Goal: Check status: Check status

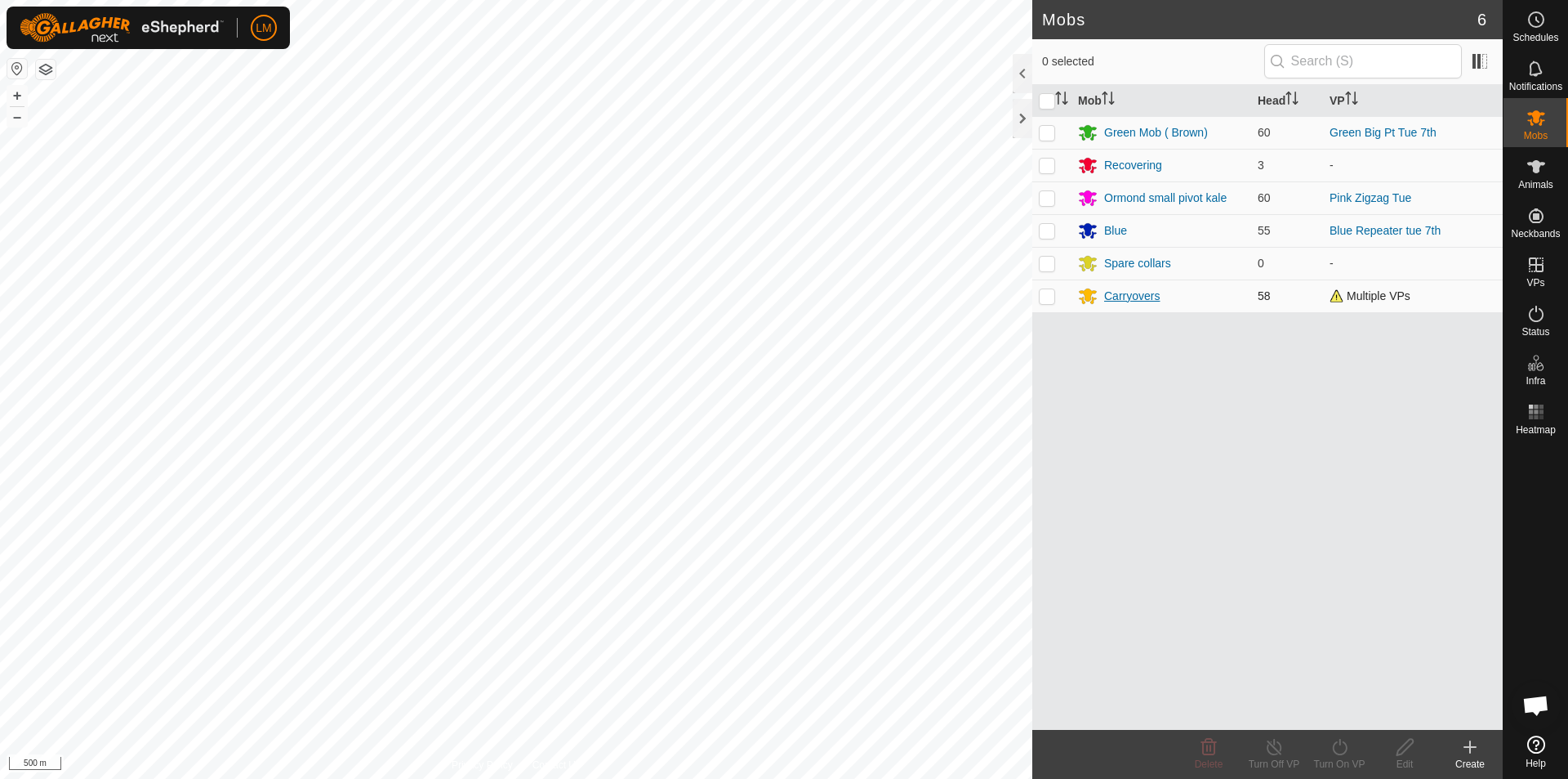
click at [1126, 292] on div "Carryovers" at bounding box center [1131, 296] width 56 height 17
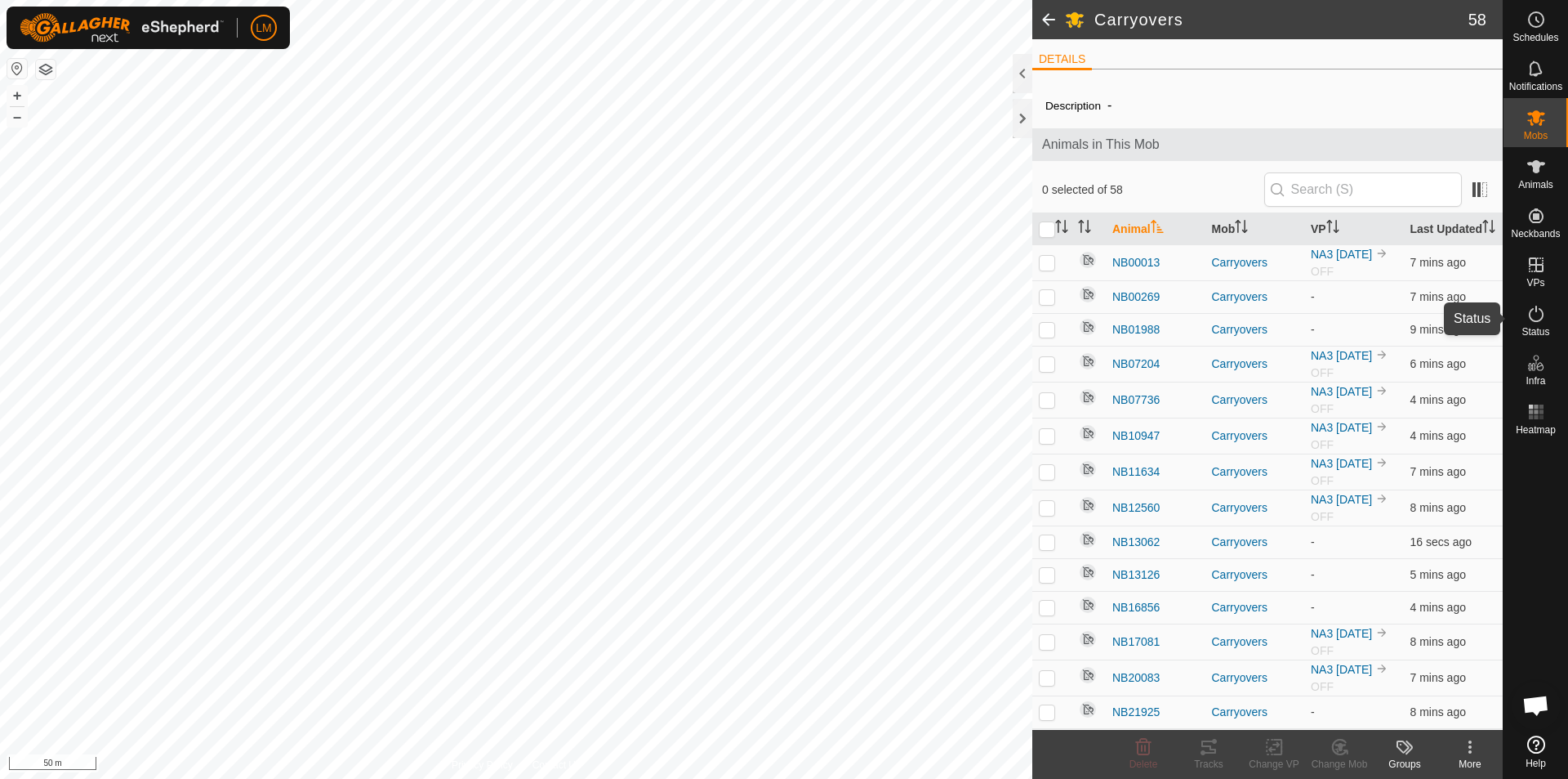
click at [1529, 316] on icon at bounding box center [1537, 313] width 15 height 16
click at [1528, 315] on icon at bounding box center [1536, 313] width 20 height 20
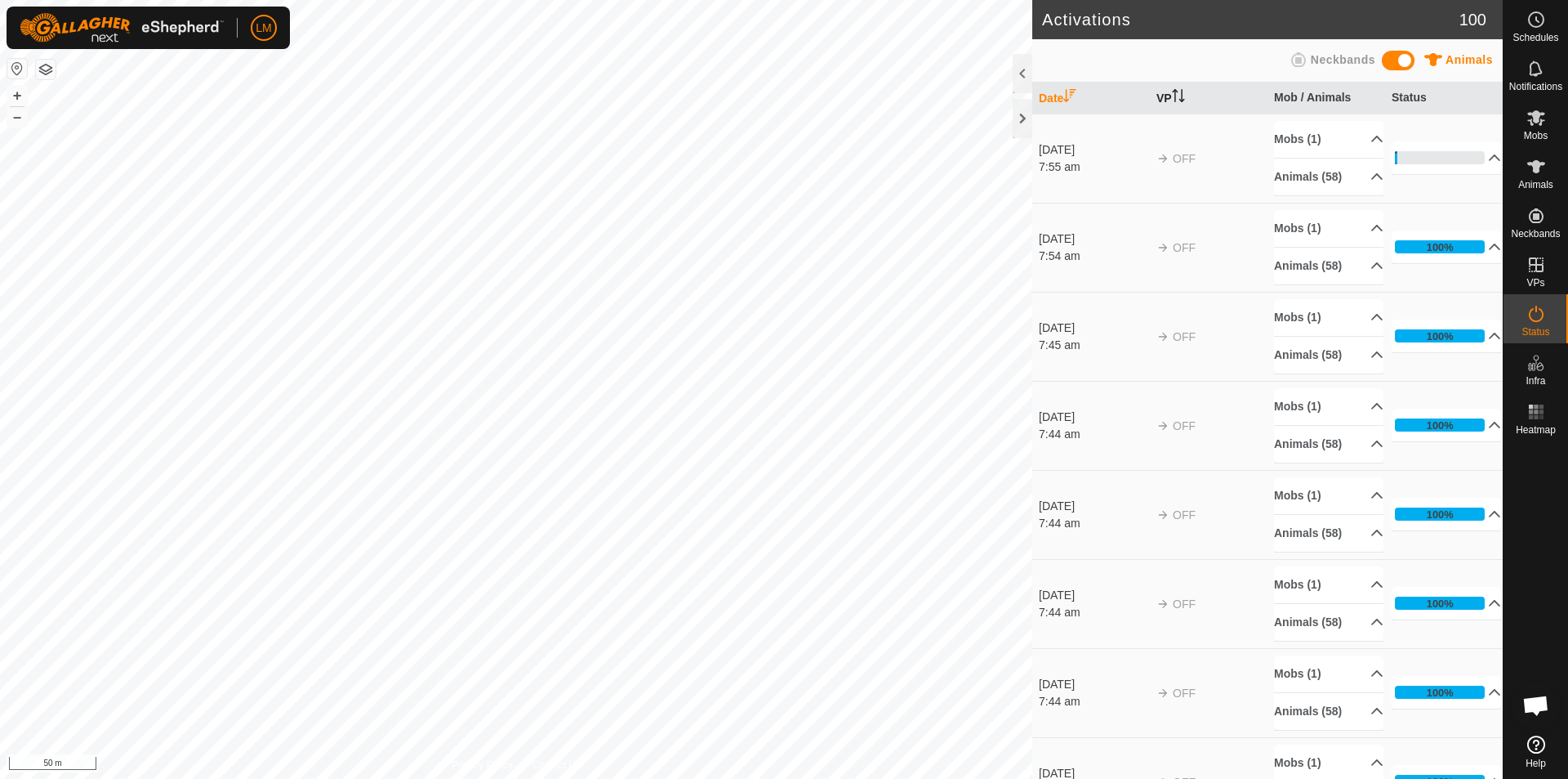
click at [1177, 89] on icon "Activate to sort" at bounding box center [1179, 95] width 13 height 13
click at [1361, 176] on p-accordion-header "Animals (58)" at bounding box center [1329, 177] width 110 height 37
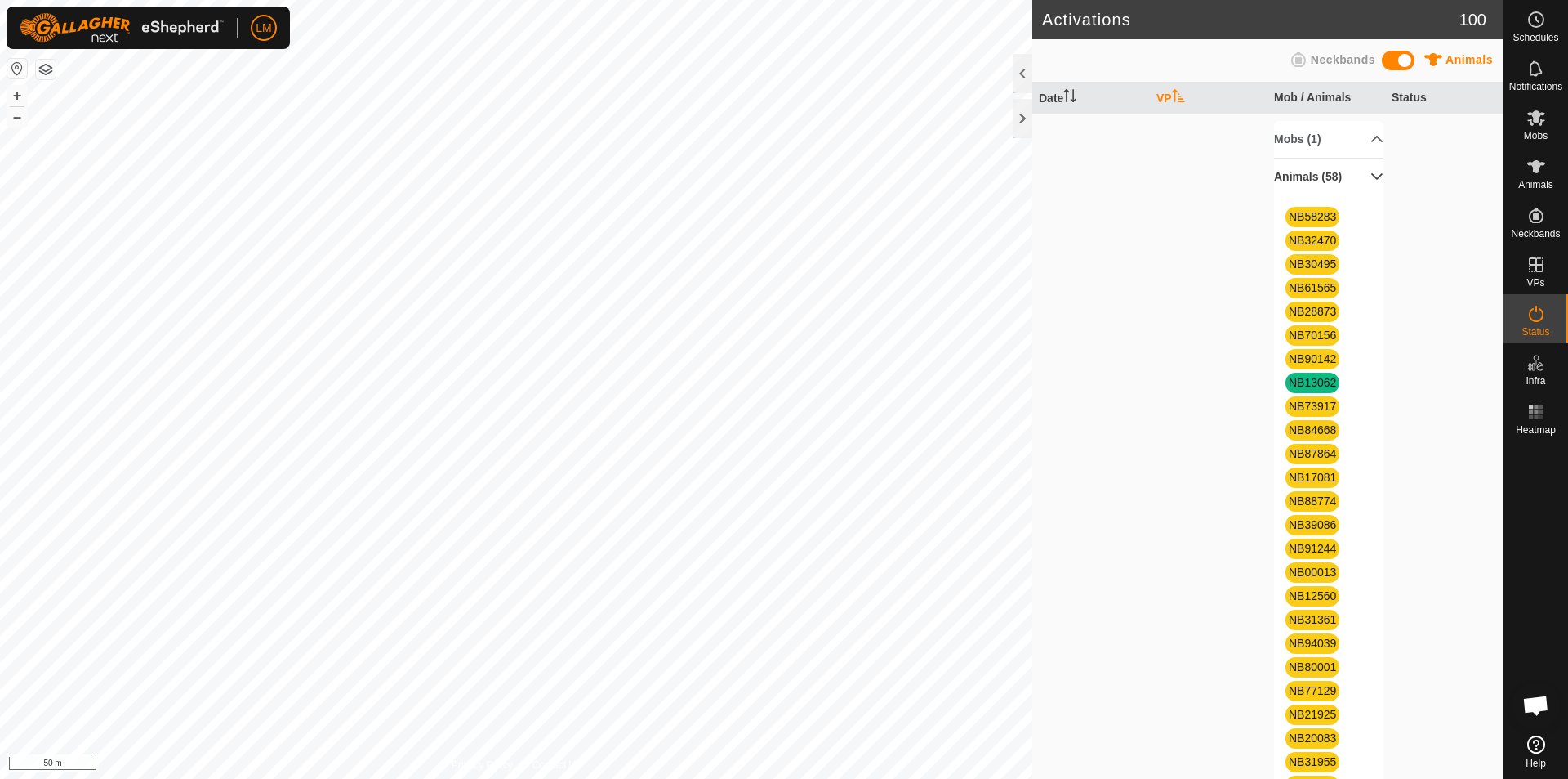
click at [1359, 171] on p-accordion-header "Animals (58)" at bounding box center [1329, 177] width 110 height 37
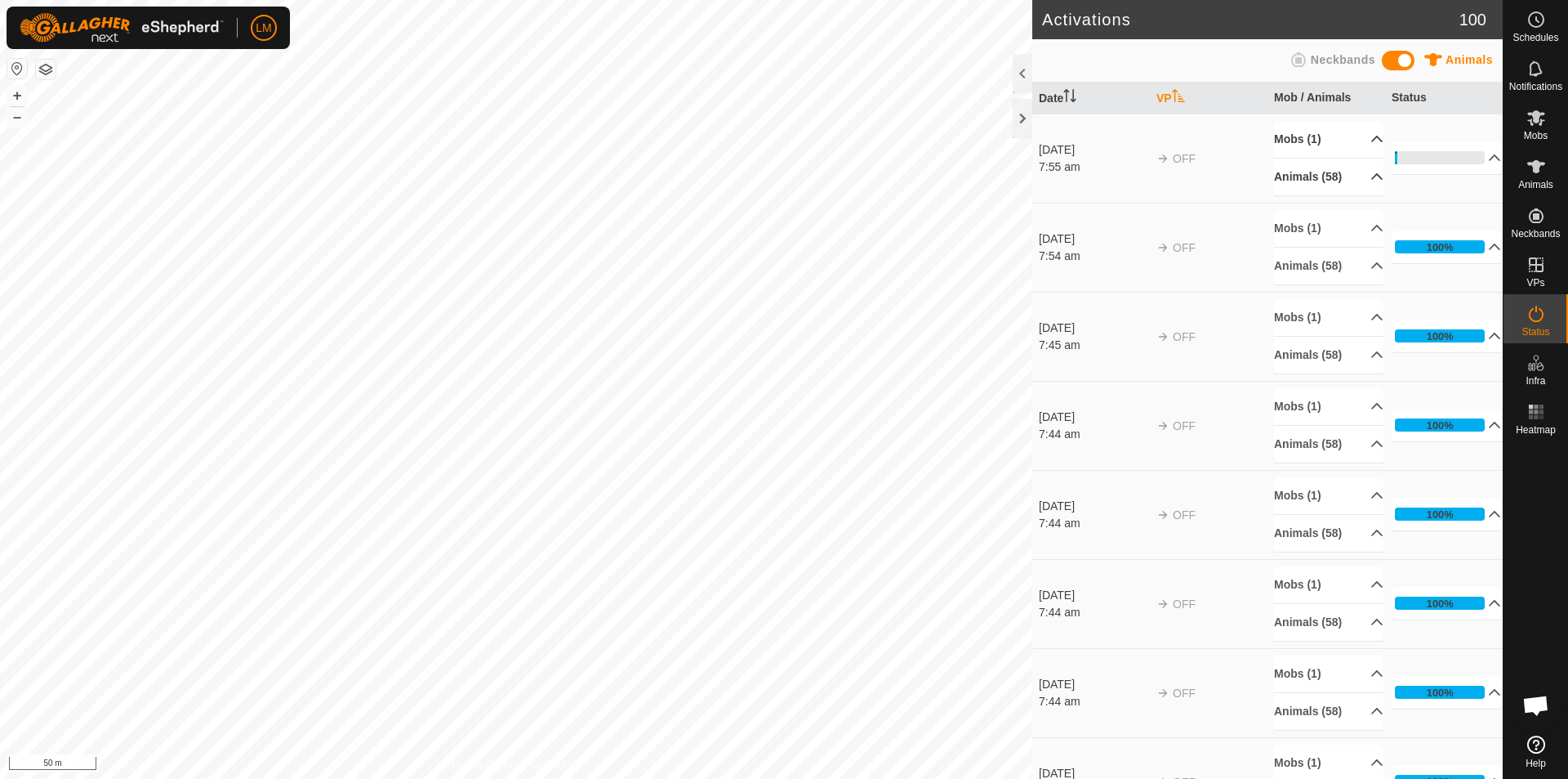
click at [1356, 131] on p-accordion-header "Mobs (1)" at bounding box center [1329, 139] width 110 height 37
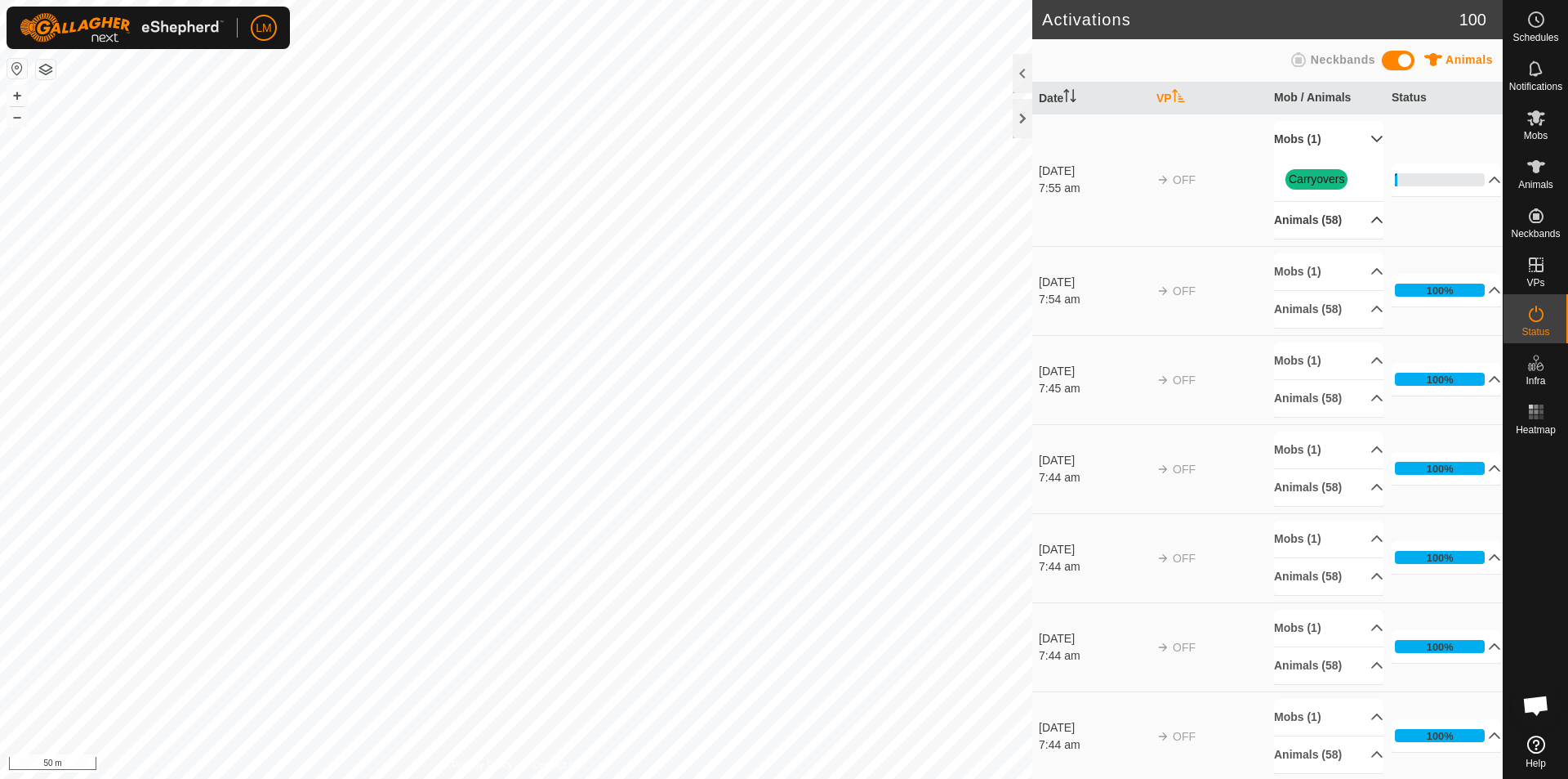
click at [1356, 131] on p-accordion-header "Mobs (1)" at bounding box center [1329, 139] width 110 height 37
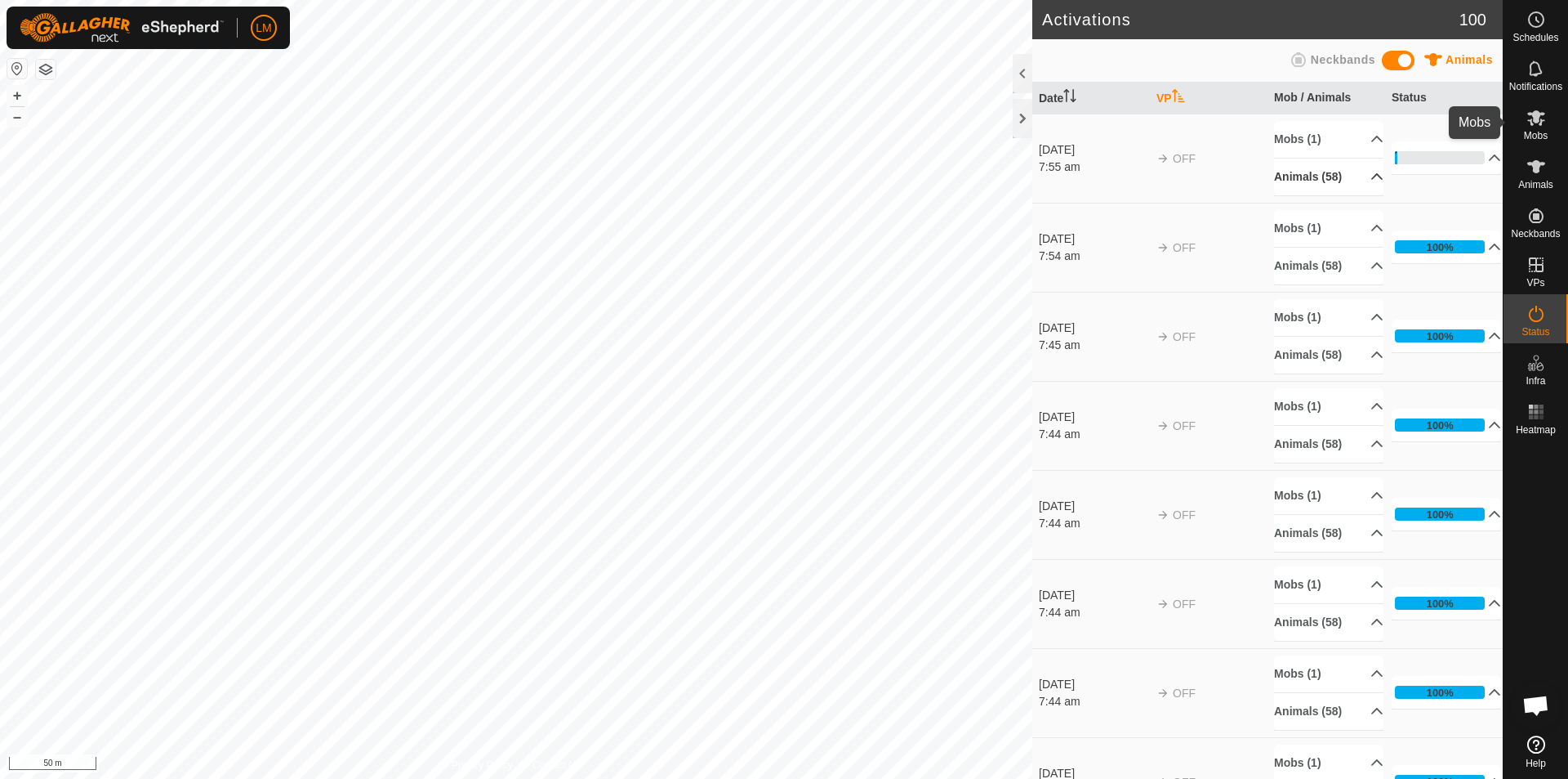
click at [1524, 124] on es-mob-svg-icon at bounding box center [1536, 118] width 29 height 26
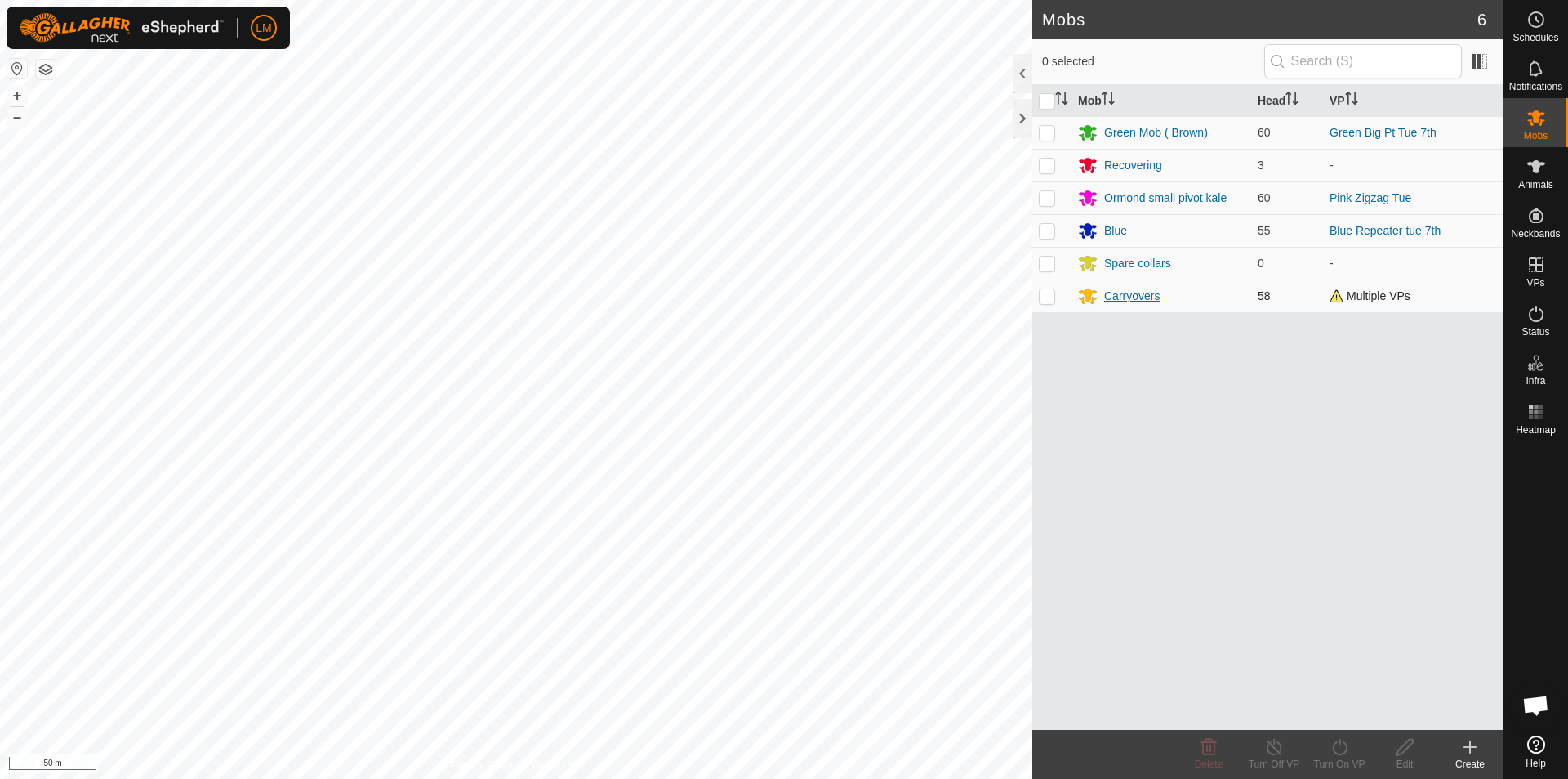
click at [1127, 293] on div "Carryovers" at bounding box center [1131, 296] width 56 height 17
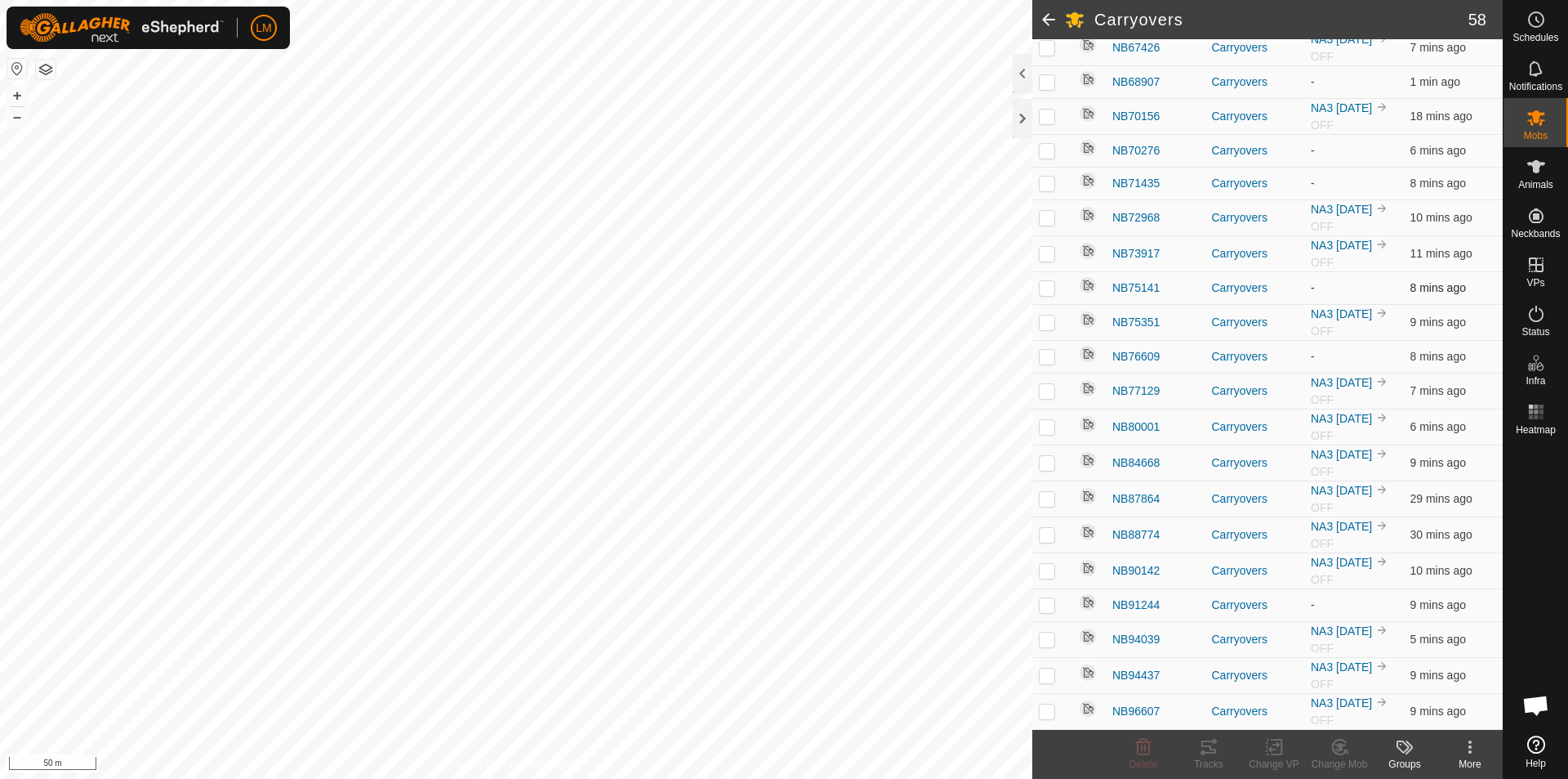
scroll to position [1559, 0]
click at [1048, 605] on p-checkbox at bounding box center [1046, 605] width 16 height 13
checkbox input "false"
click at [1043, 352] on p-checkbox at bounding box center [1046, 356] width 16 height 13
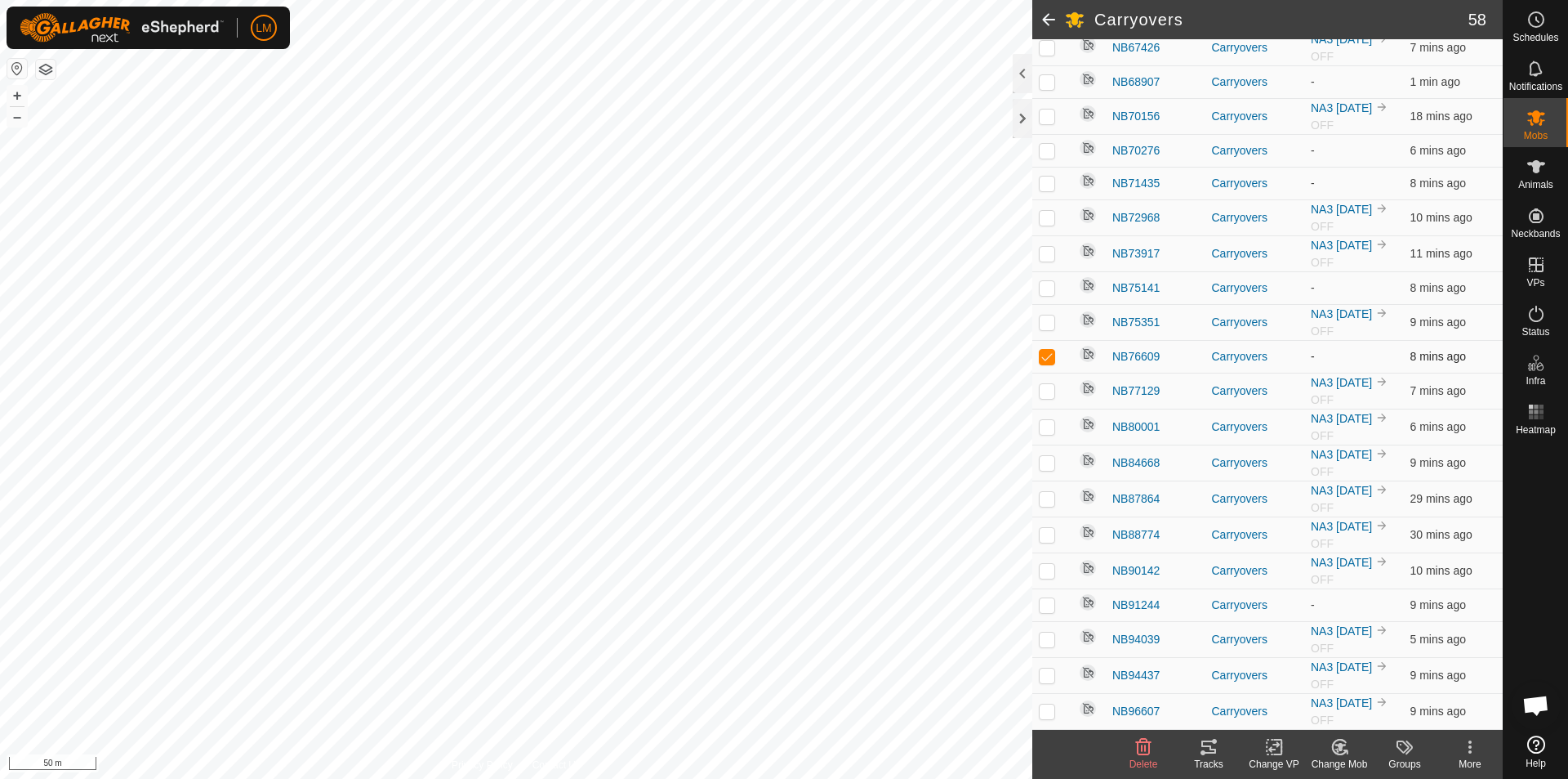
click at [1043, 352] on p-checkbox at bounding box center [1046, 356] width 16 height 13
checkbox input "false"
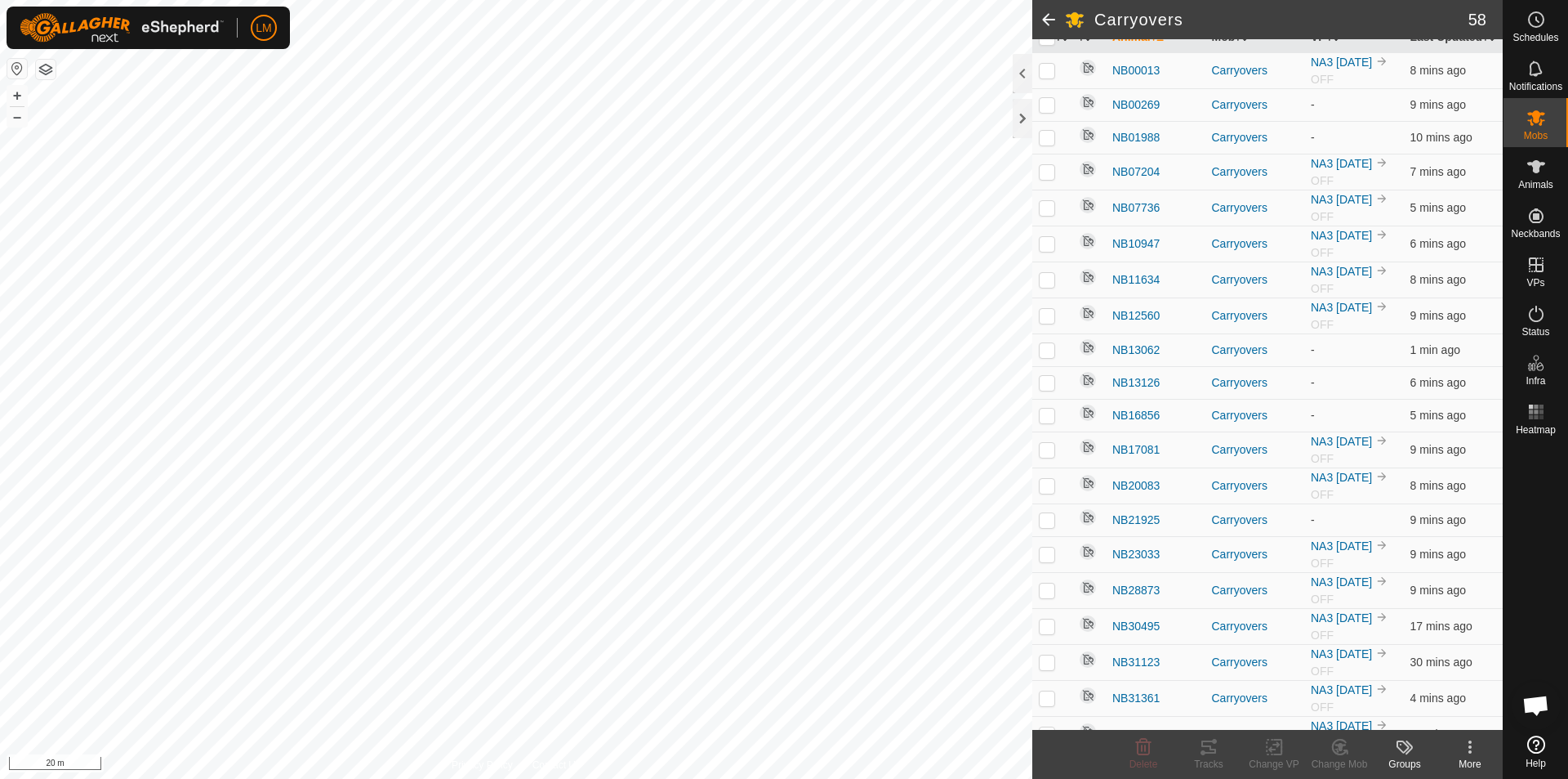
scroll to position [0, 0]
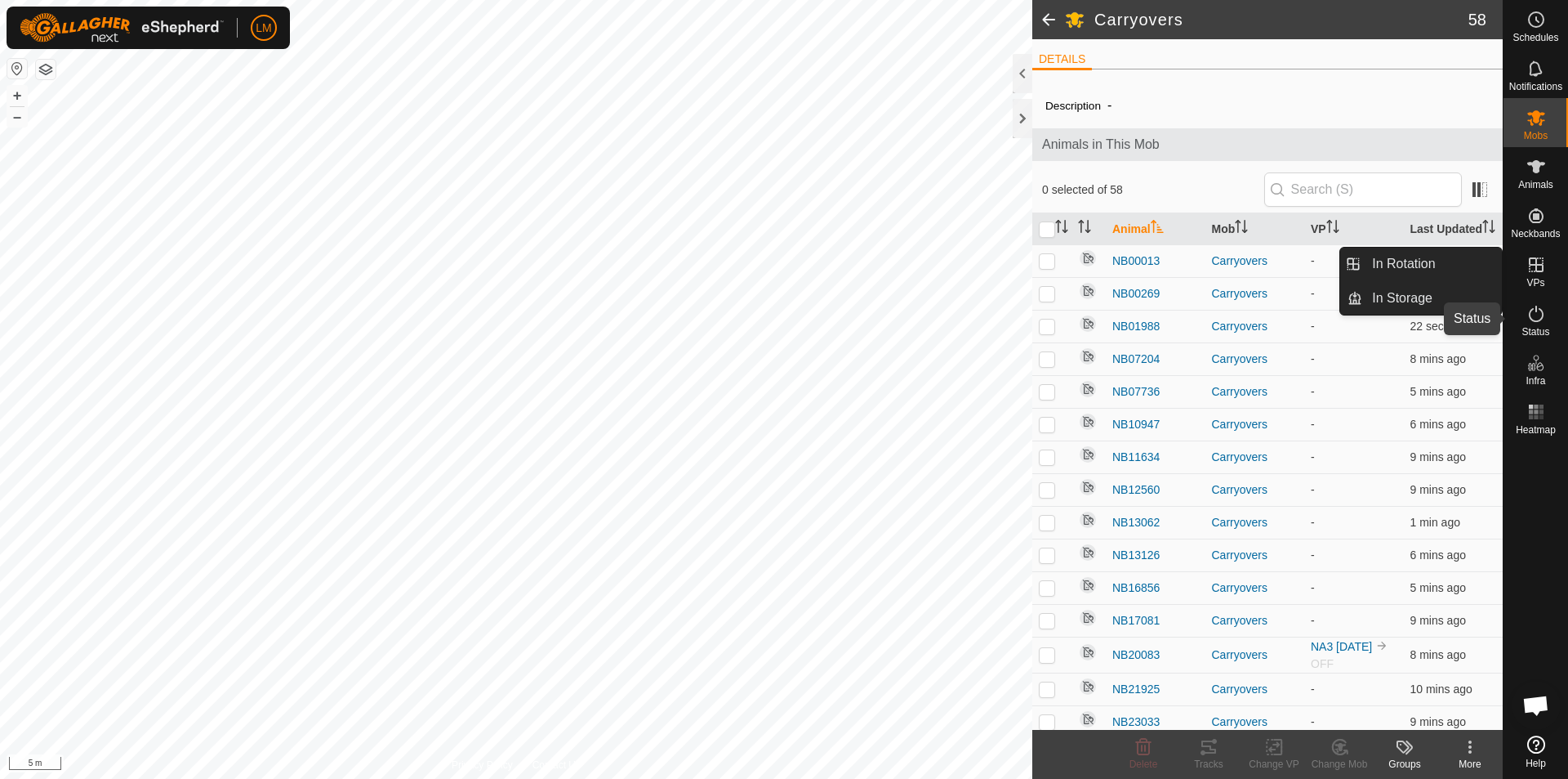
click at [1542, 320] on icon at bounding box center [1536, 313] width 20 height 20
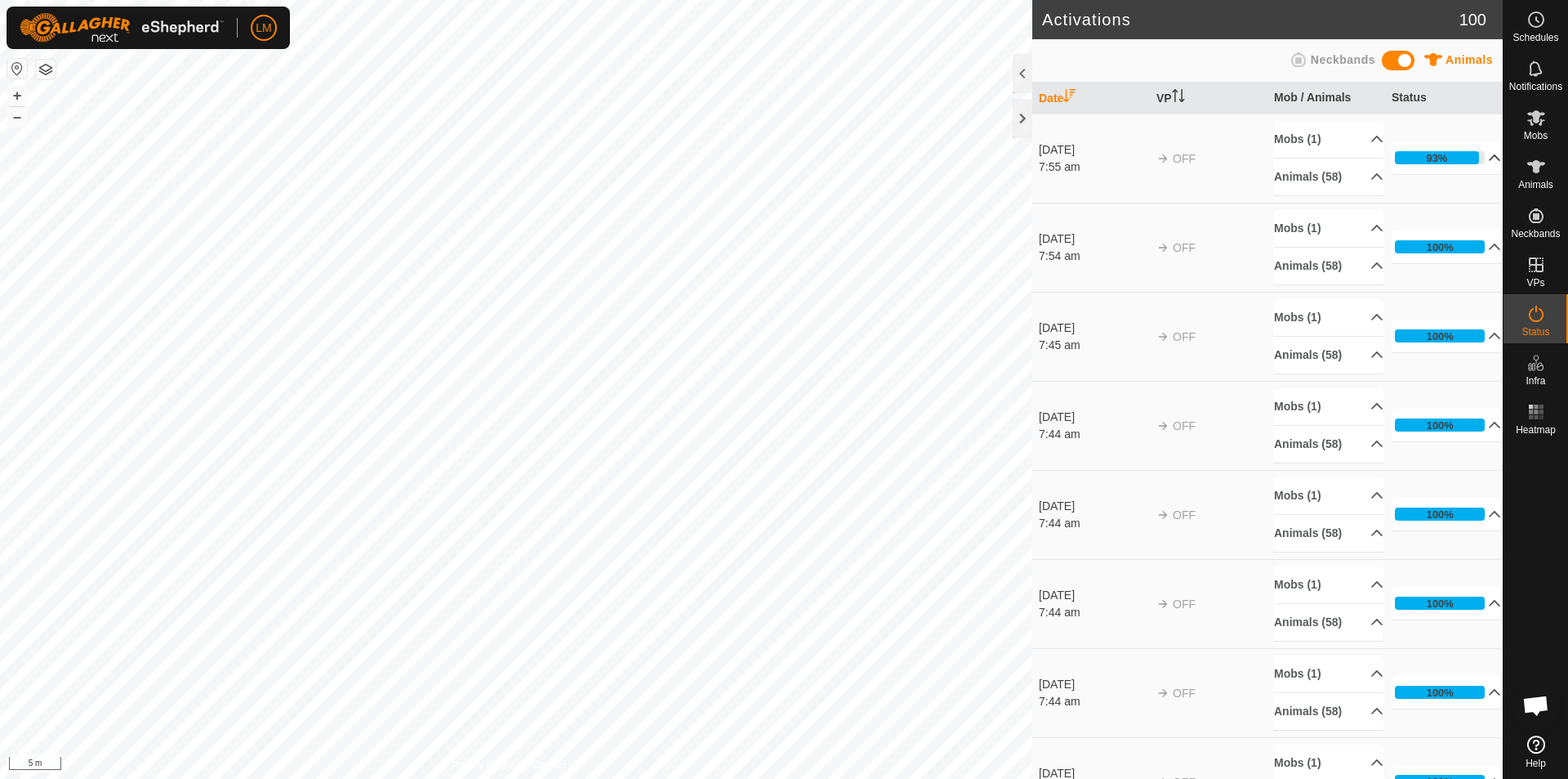
click at [1473, 156] on p-accordion-header "93%" at bounding box center [1447, 158] width 110 height 33
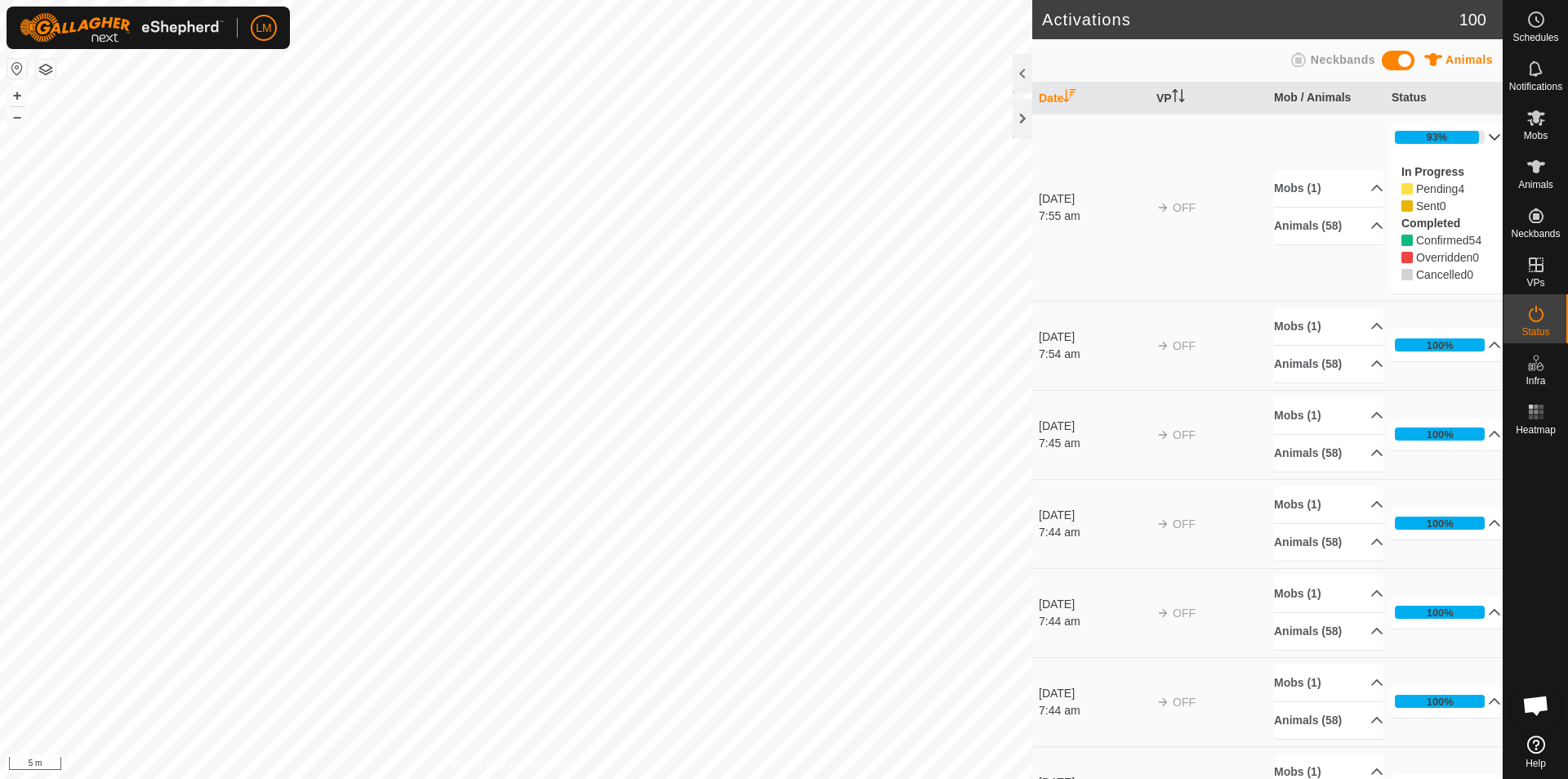
click at [1470, 131] on p-accordion-header "93%" at bounding box center [1447, 137] width 110 height 33
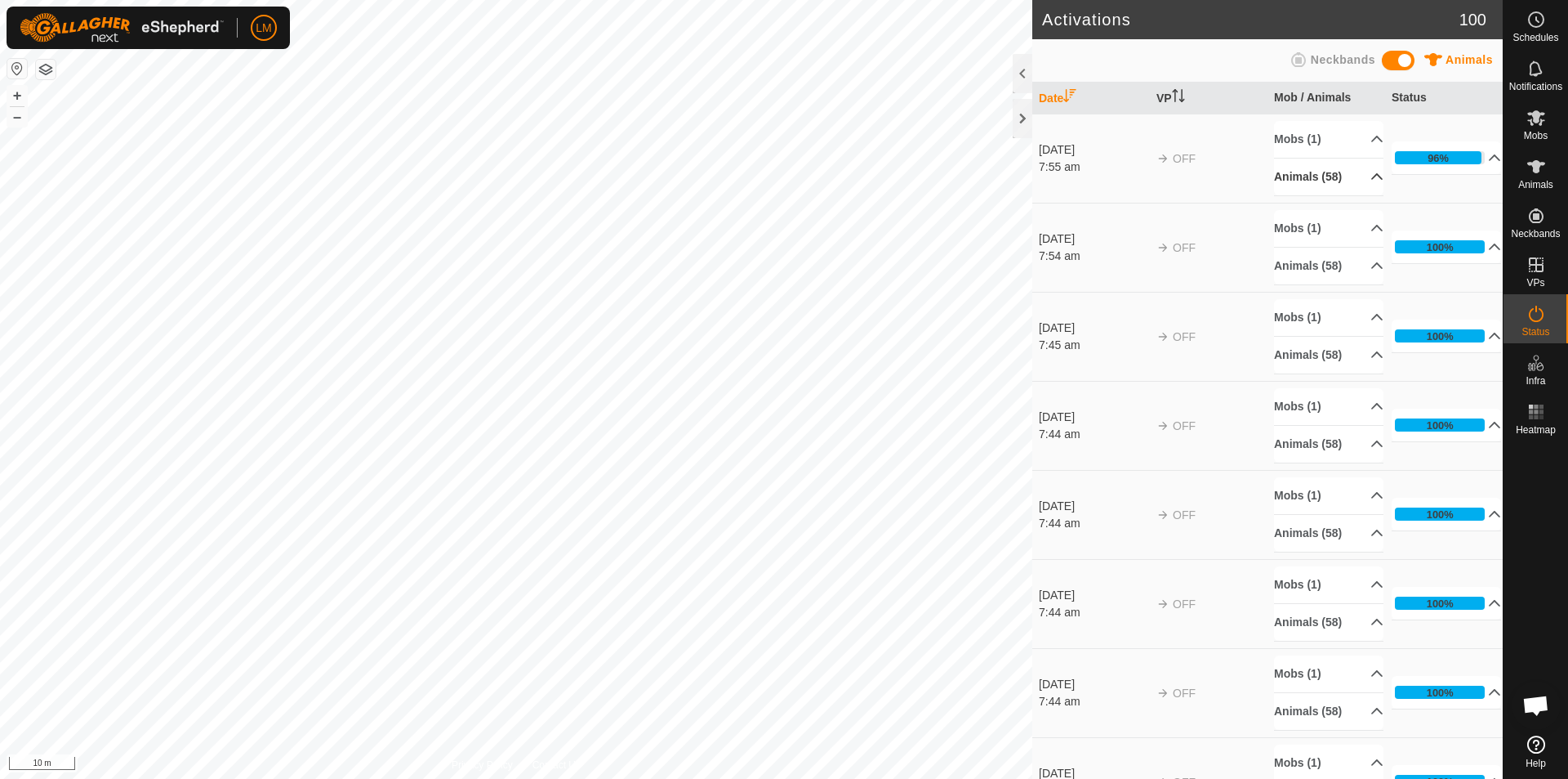
click at [1360, 166] on p-accordion-header "Animals (58)" at bounding box center [1329, 177] width 110 height 37
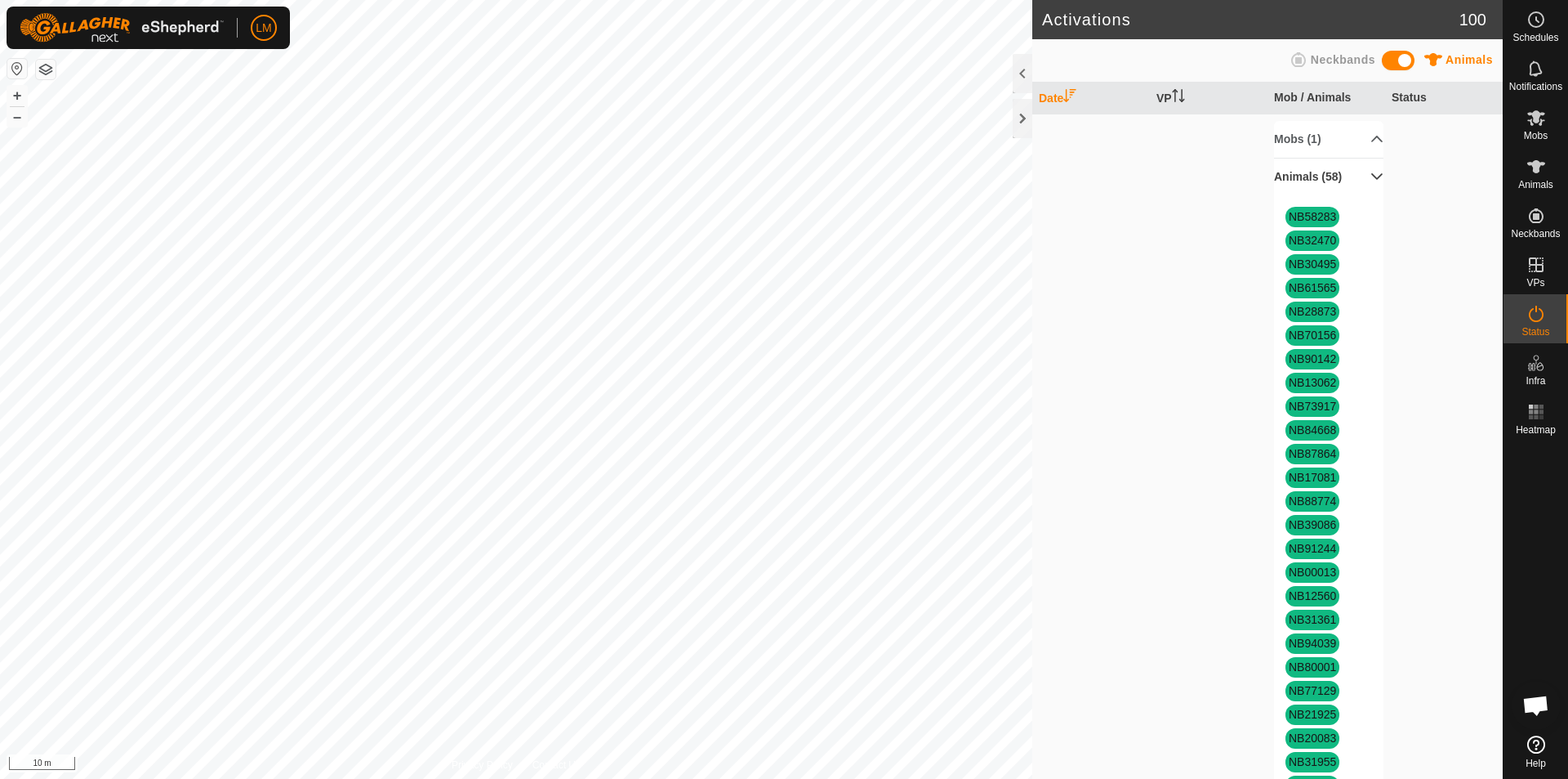
click at [1360, 166] on p-accordion-header "Animals (58)" at bounding box center [1329, 177] width 110 height 37
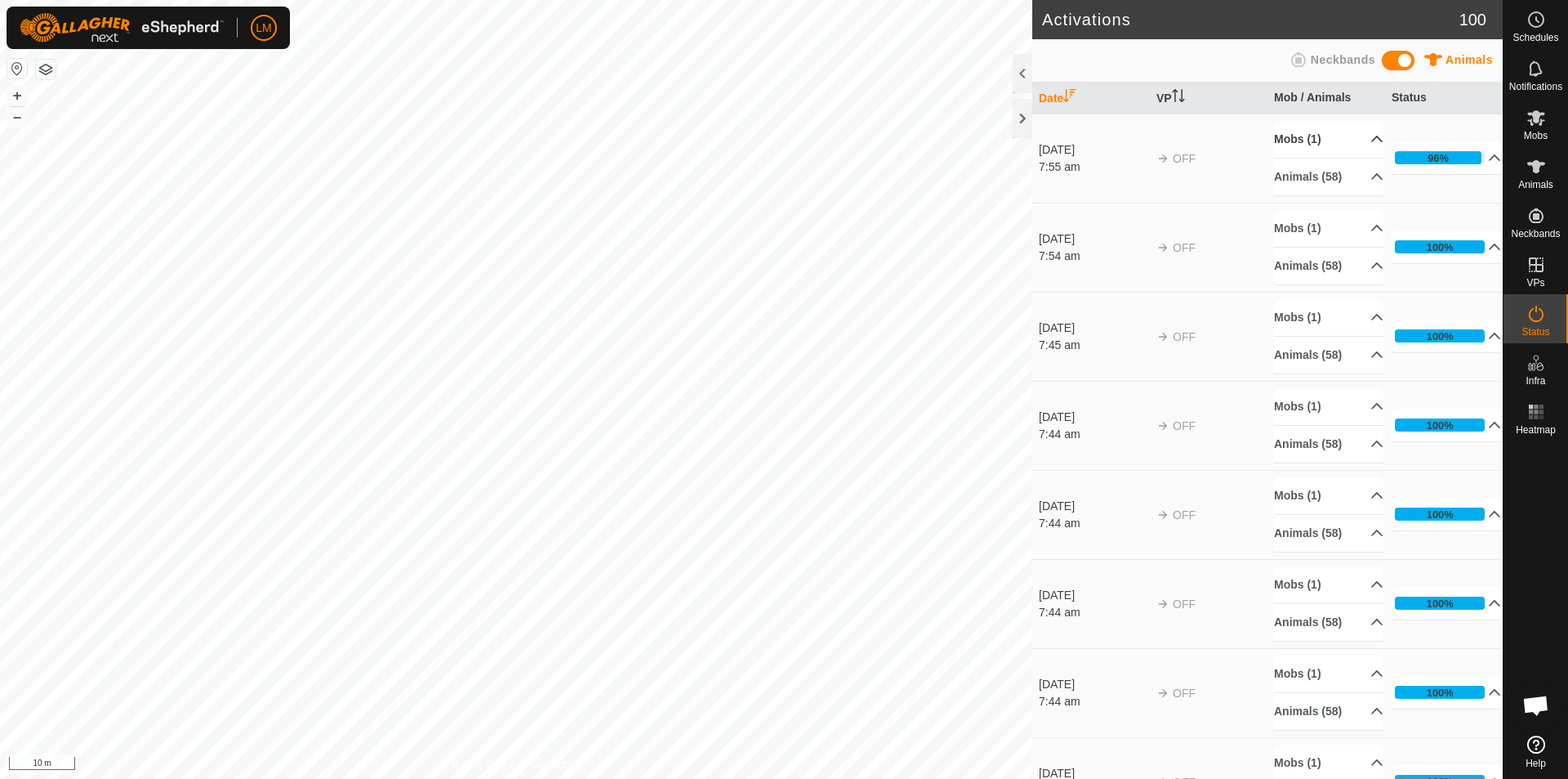
click at [1355, 135] on p-accordion-header "Mobs (1)" at bounding box center [1329, 139] width 110 height 37
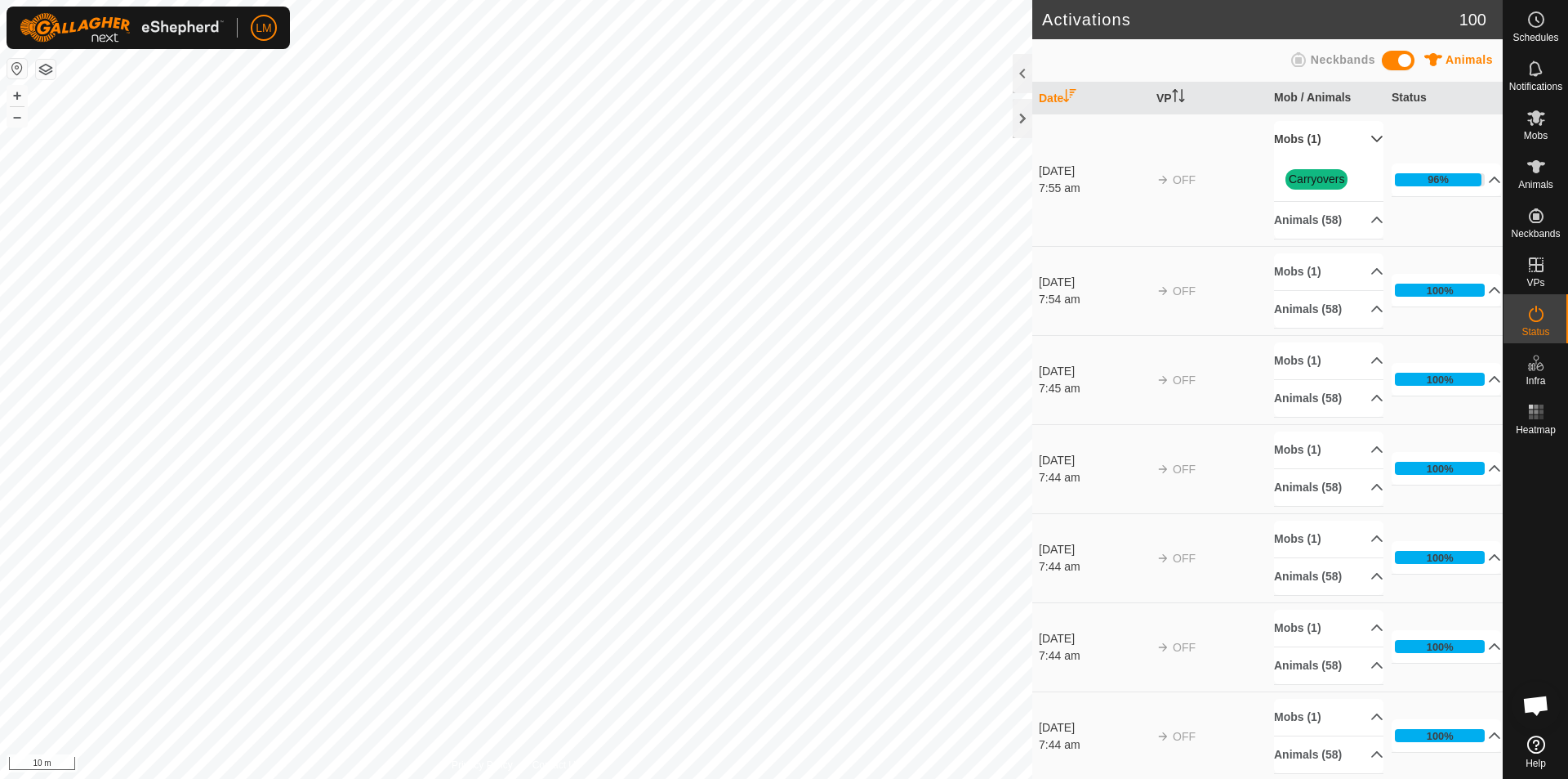
click at [1355, 135] on p-accordion-header "Mobs (1)" at bounding box center [1329, 139] width 110 height 37
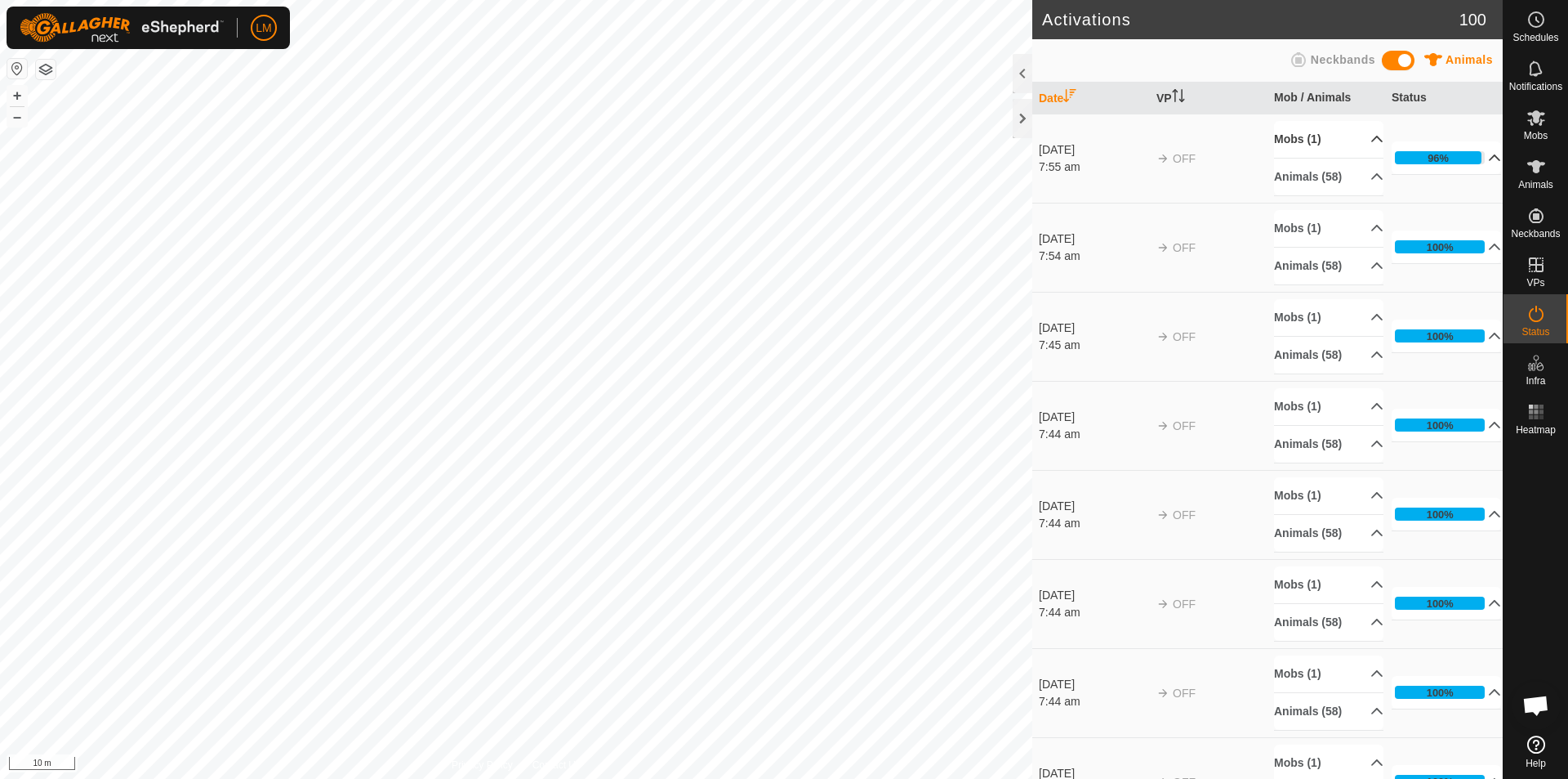
click at [1476, 149] on p-accordion-header "96%" at bounding box center [1447, 158] width 110 height 33
click at [1473, 149] on p-accordion-header "96%" at bounding box center [1447, 158] width 110 height 33
click at [1473, 153] on p-accordion-header "96%" at bounding box center [1447, 158] width 110 height 33
click at [1471, 153] on p-accordion-header "96%" at bounding box center [1447, 158] width 110 height 33
click at [1467, 162] on p-accordion-header "96%" at bounding box center [1447, 158] width 110 height 33
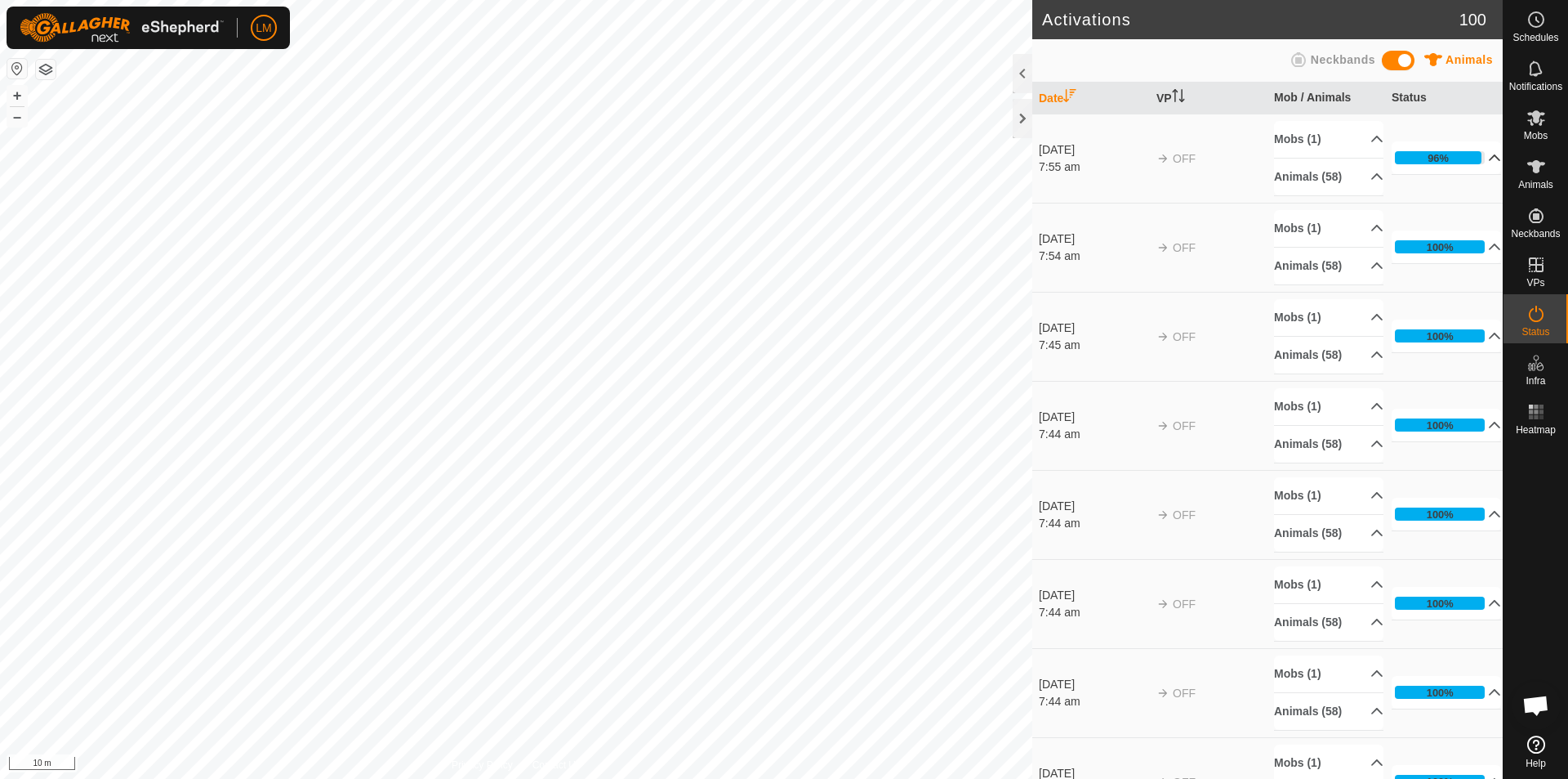
click at [1470, 152] on p-accordion-header "96%" at bounding box center [1447, 158] width 110 height 33
drag, startPoint x: 1478, startPoint y: 147, endPoint x: 1494, endPoint y: 159, distance: 20.0
click at [1489, 153] on p-accordion-header "98%" at bounding box center [1447, 158] width 110 height 33
click at [1472, 153] on p-accordion-header "98%" at bounding box center [1447, 158] width 110 height 33
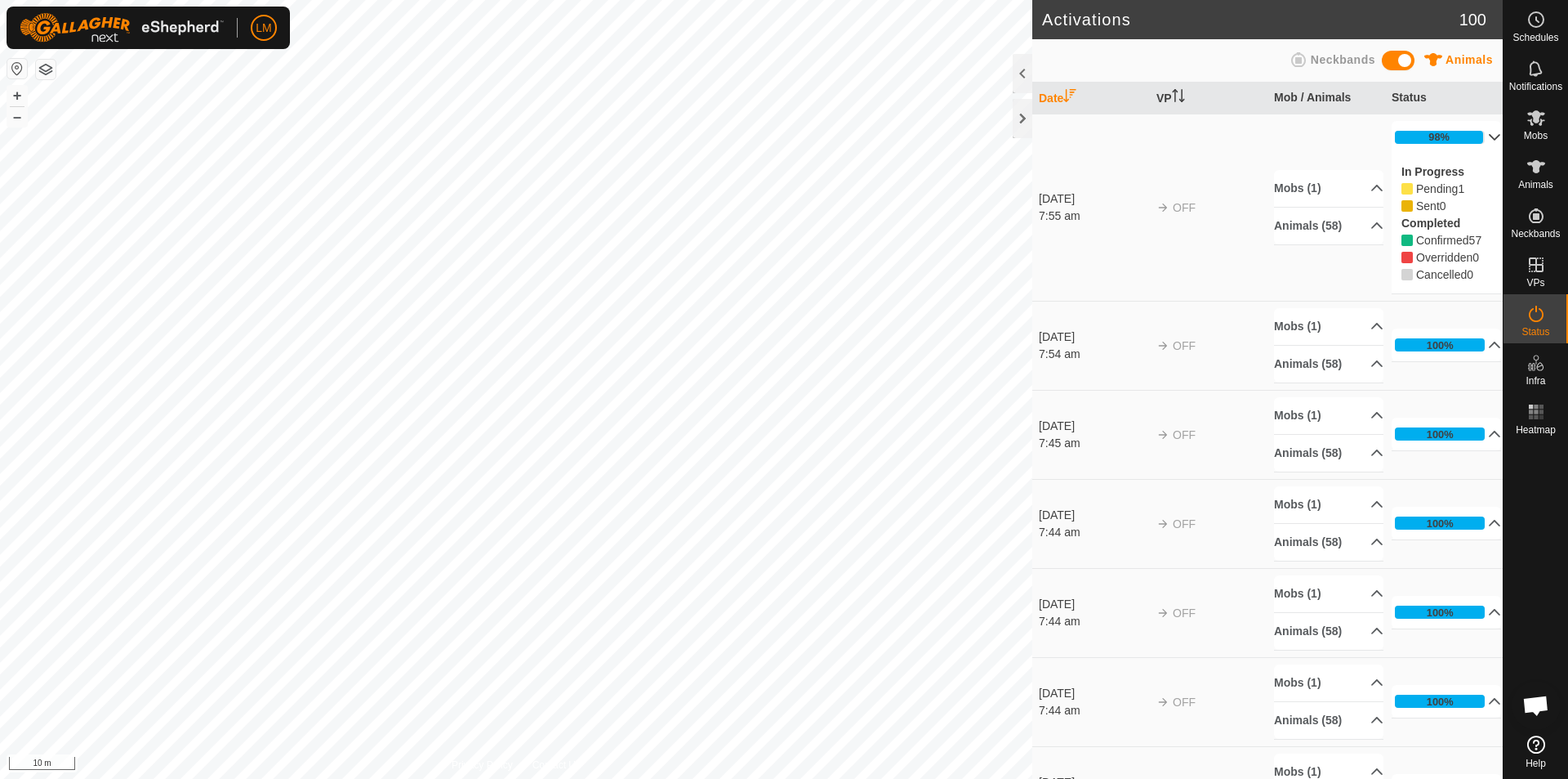
click at [1475, 135] on p-accordion-header "98%" at bounding box center [1447, 137] width 110 height 33
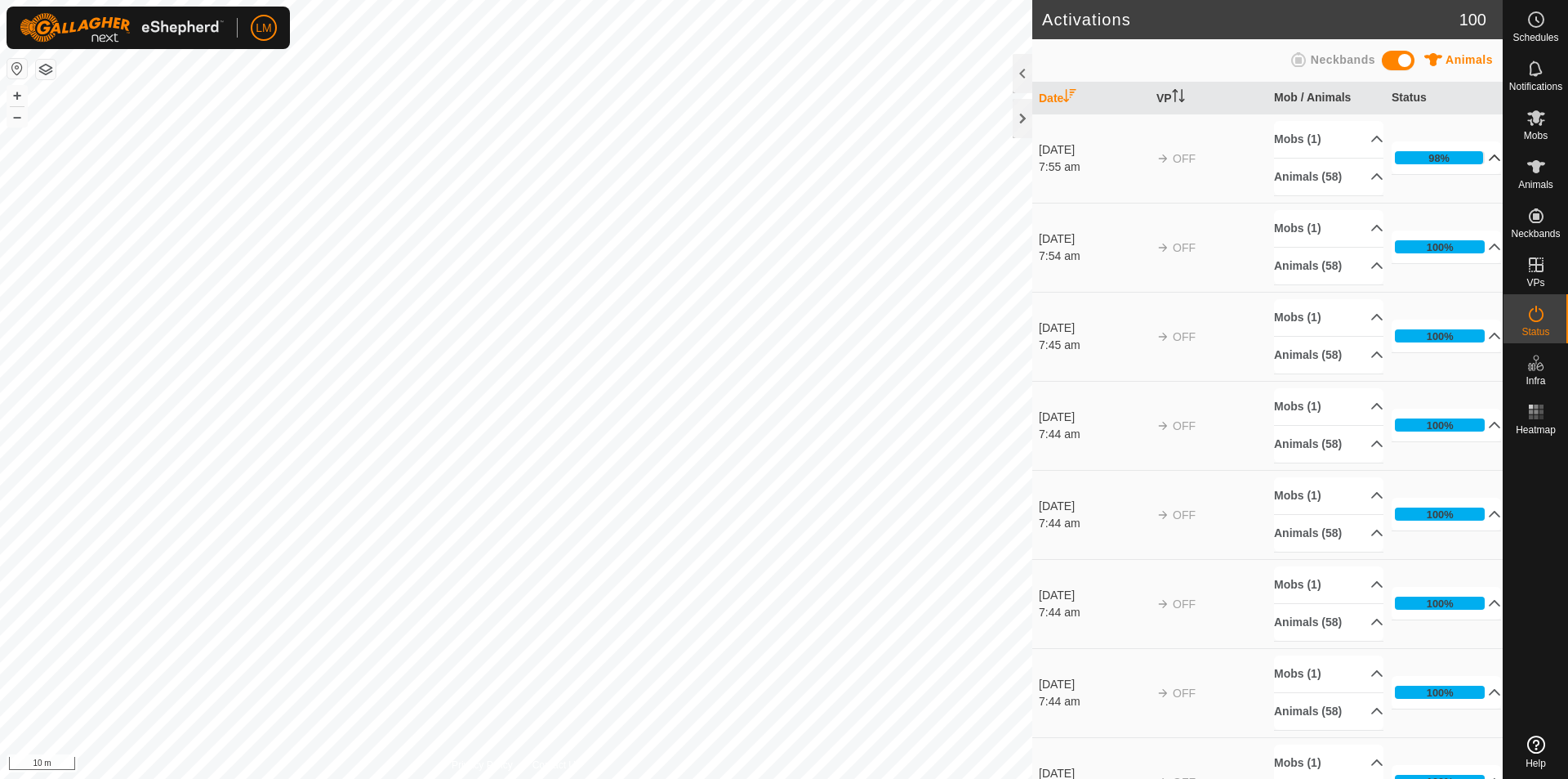
click at [1475, 157] on p-accordion-header "98%" at bounding box center [1447, 158] width 110 height 33
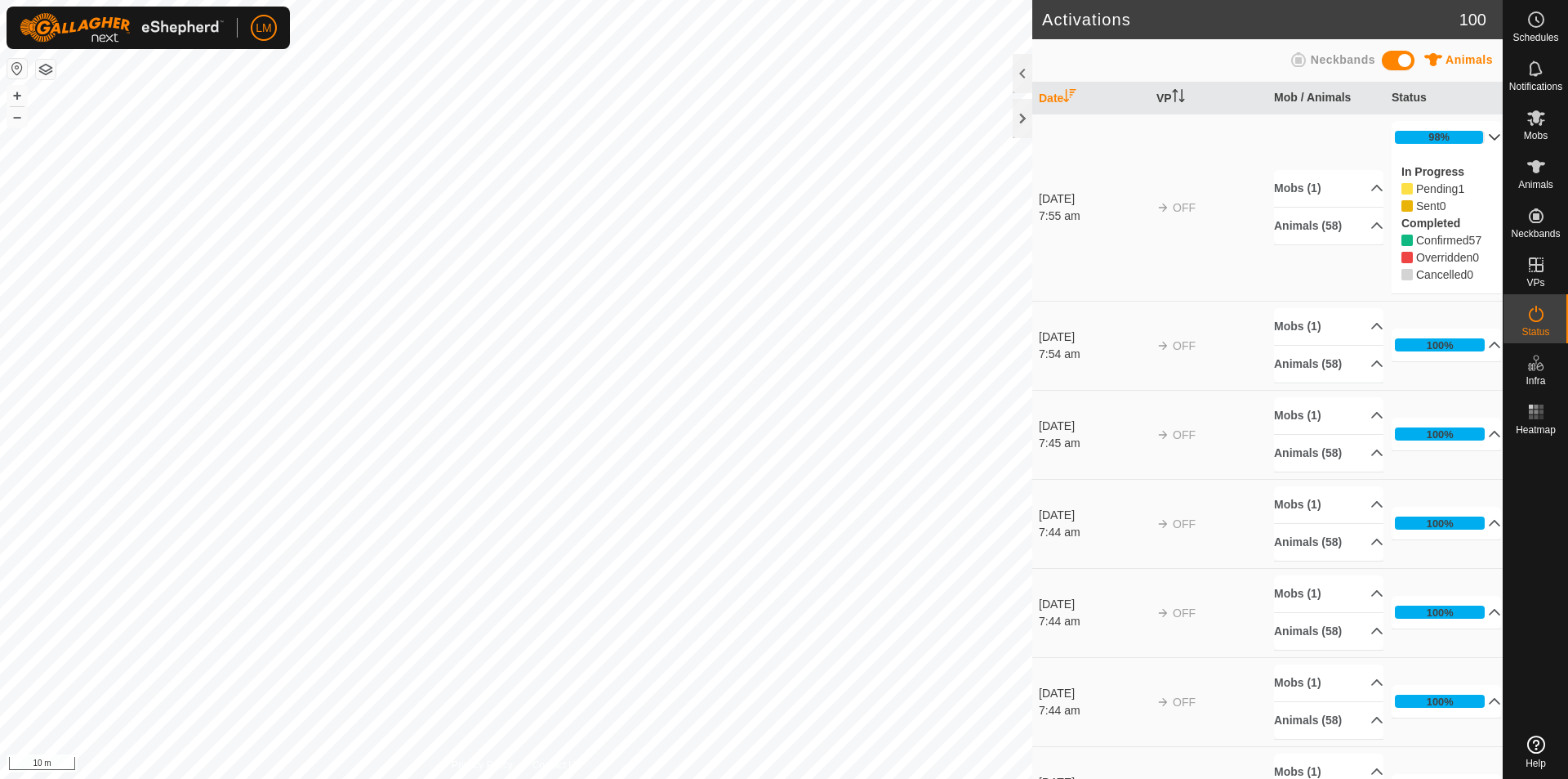
click at [1476, 135] on p-accordion-header "98%" at bounding box center [1447, 137] width 110 height 33
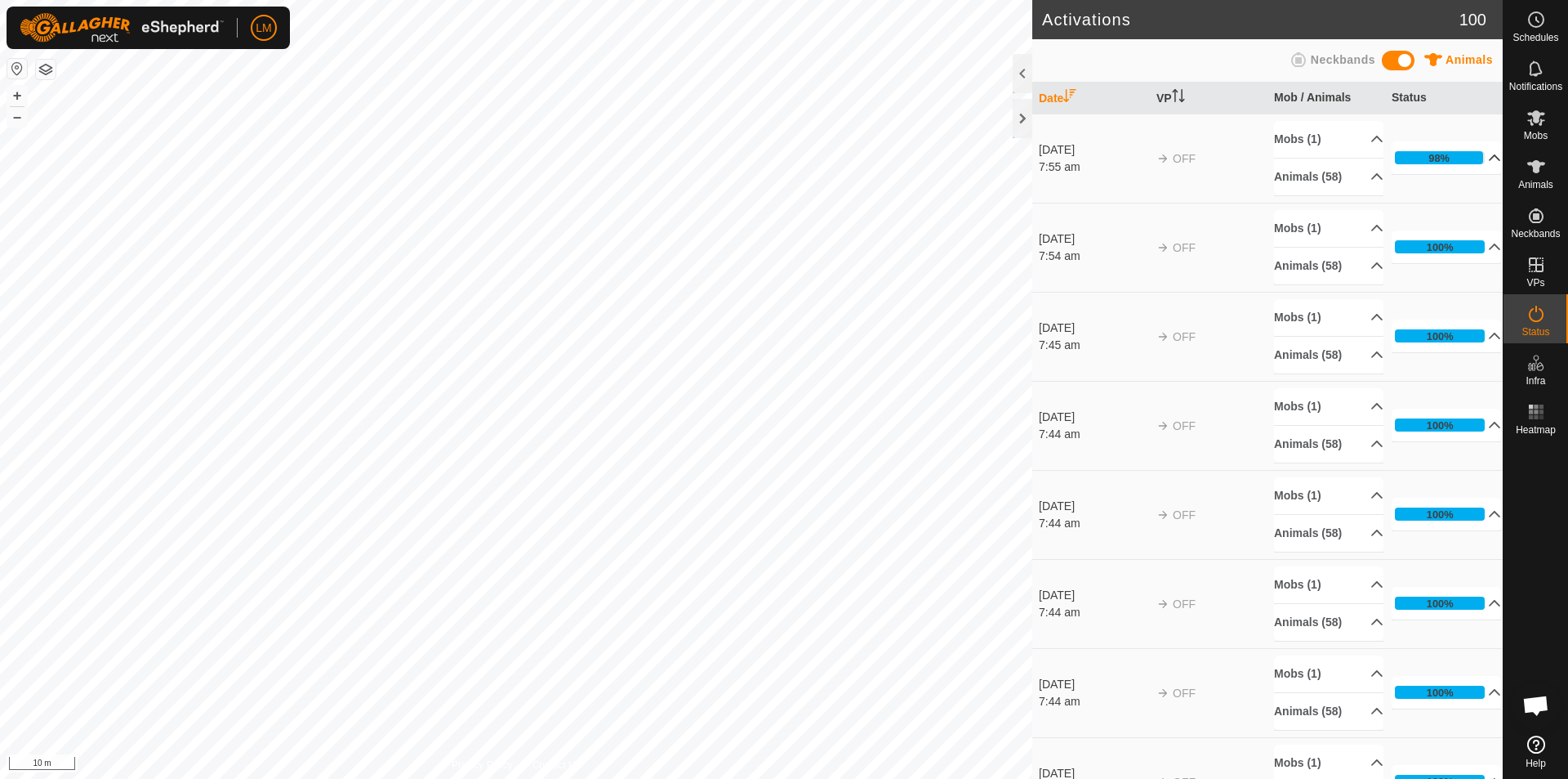
click at [1472, 159] on p-accordion-header "98%" at bounding box center [1447, 158] width 110 height 33
click at [1469, 158] on p-accordion-header "98%" at bounding box center [1447, 158] width 110 height 33
click at [1469, 159] on p-accordion-header "98%" at bounding box center [1447, 158] width 110 height 33
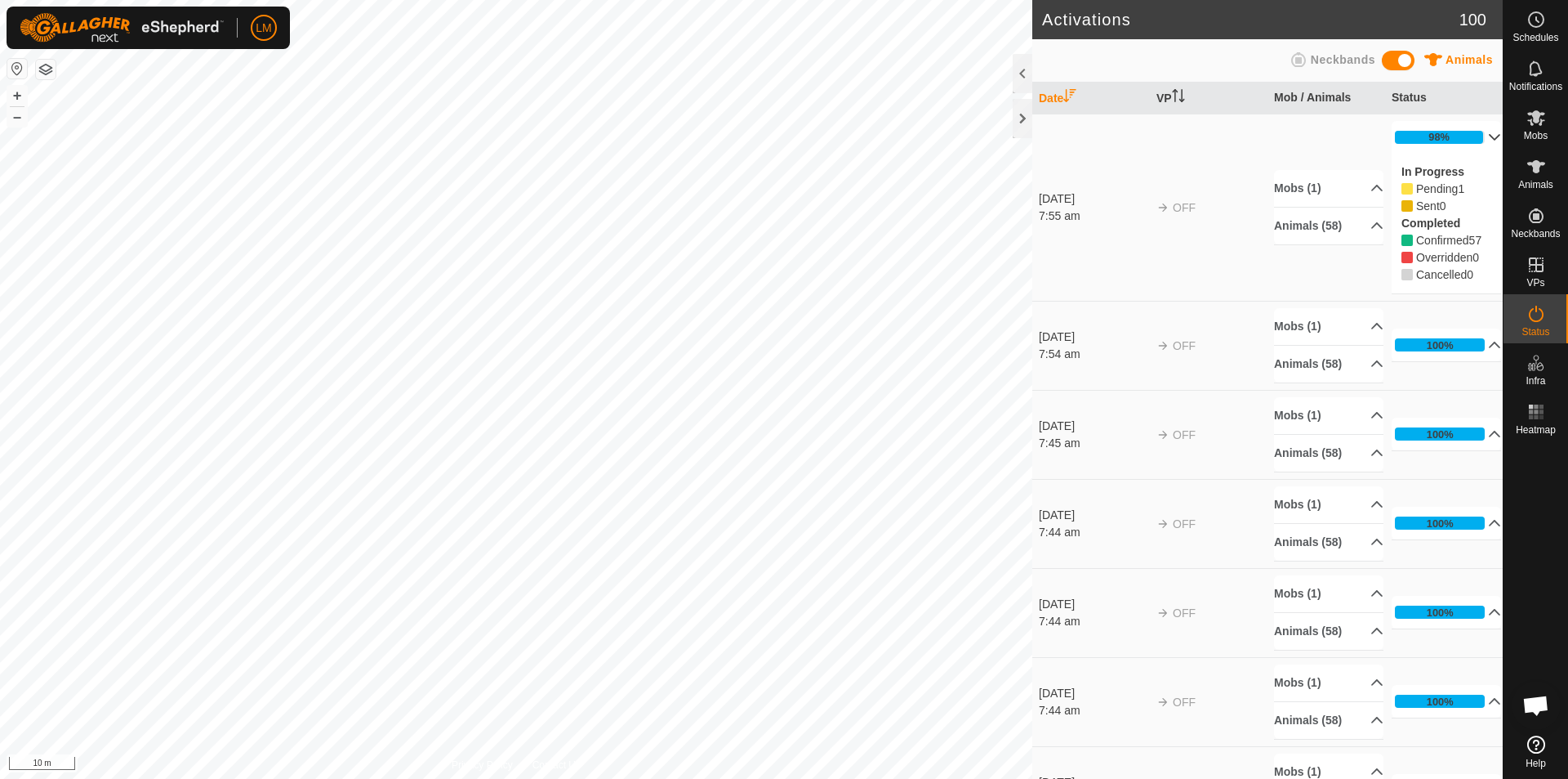
click at [1427, 194] on span "Pending" at bounding box center [1438, 189] width 42 height 13
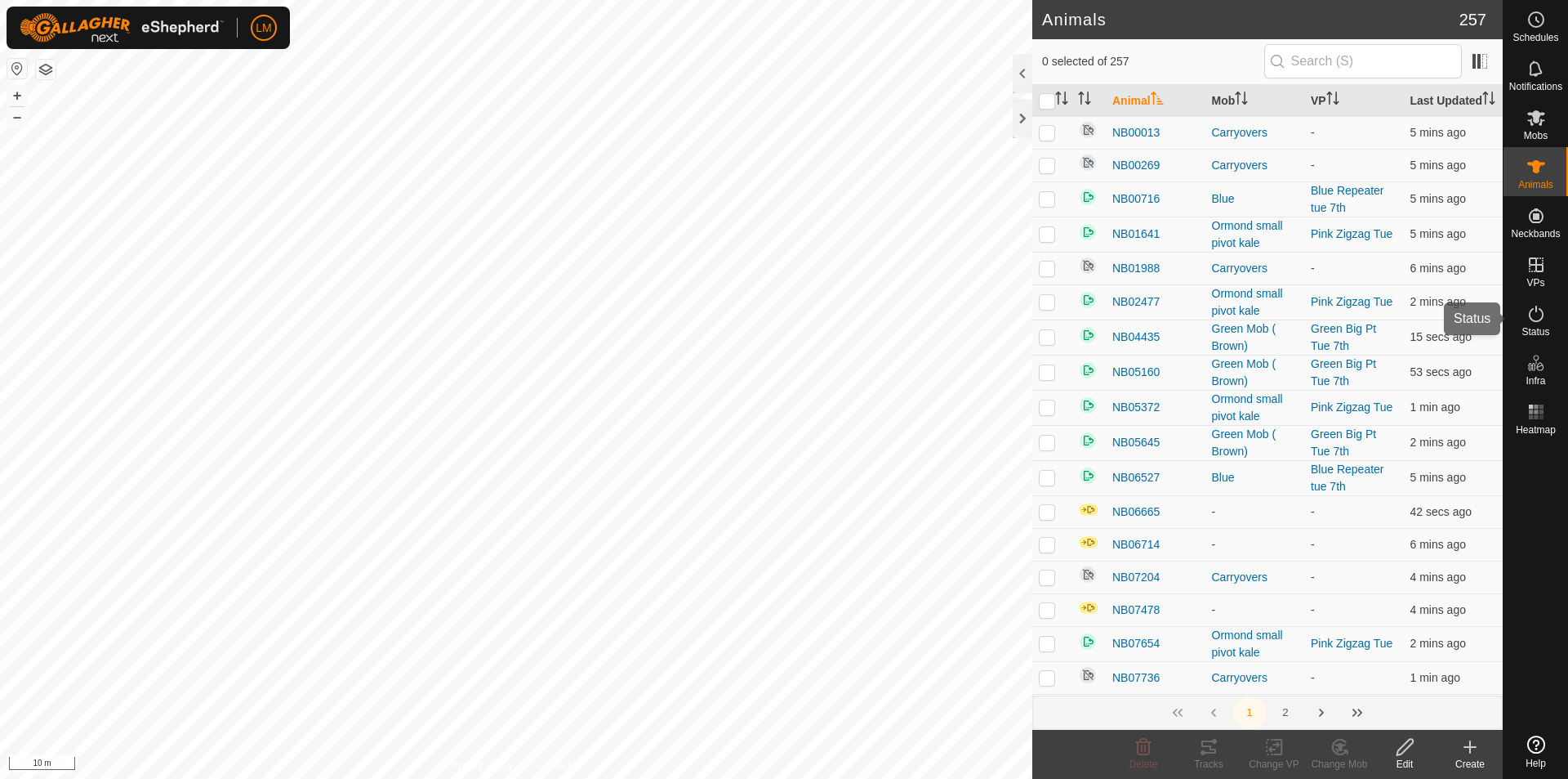
click at [1533, 324] on es-activation-svg-icon at bounding box center [1536, 314] width 29 height 26
click at [1535, 310] on icon at bounding box center [1536, 313] width 20 height 20
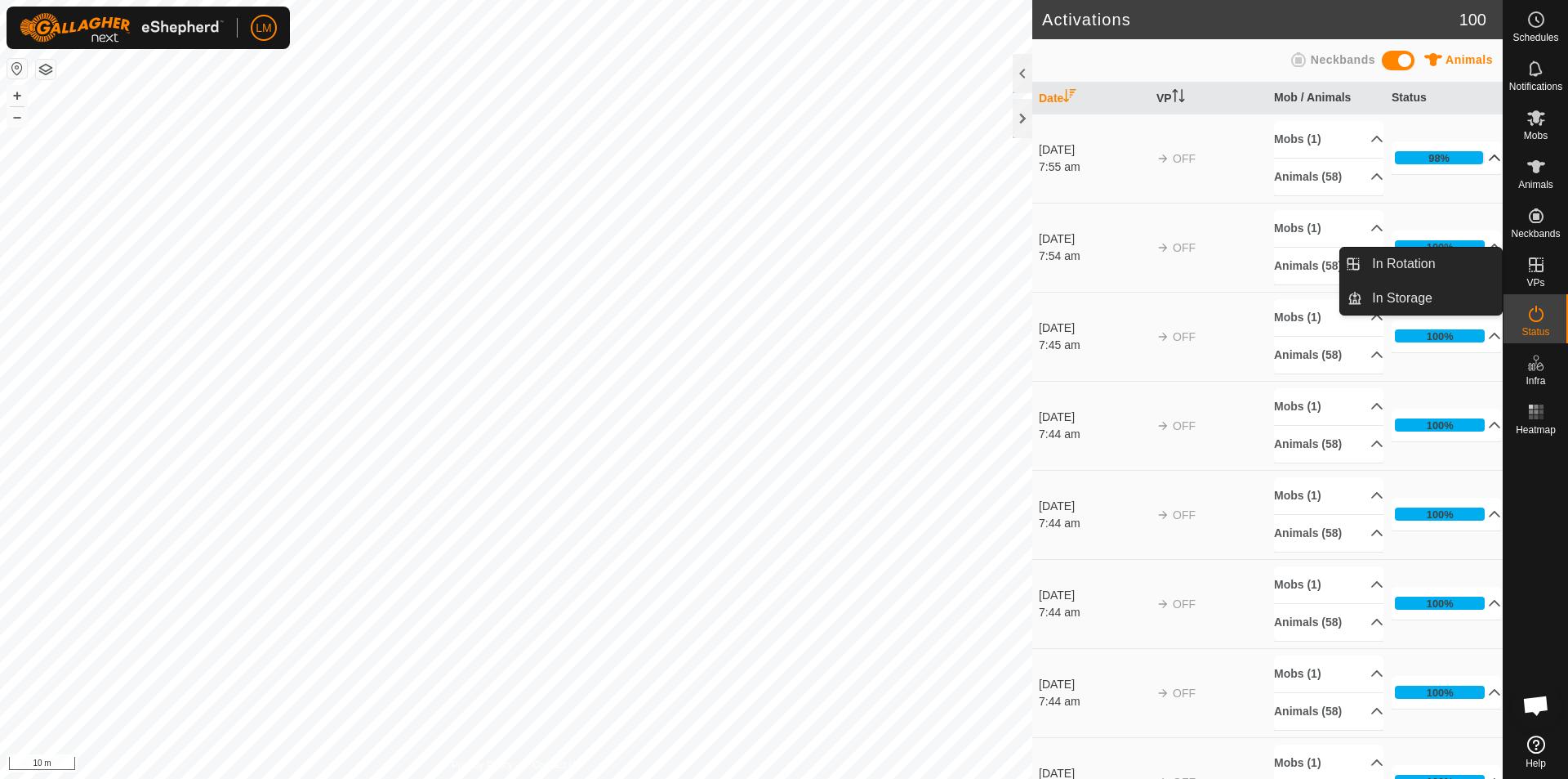
click at [1473, 150] on p-accordion-header "98%" at bounding box center [1447, 158] width 110 height 33
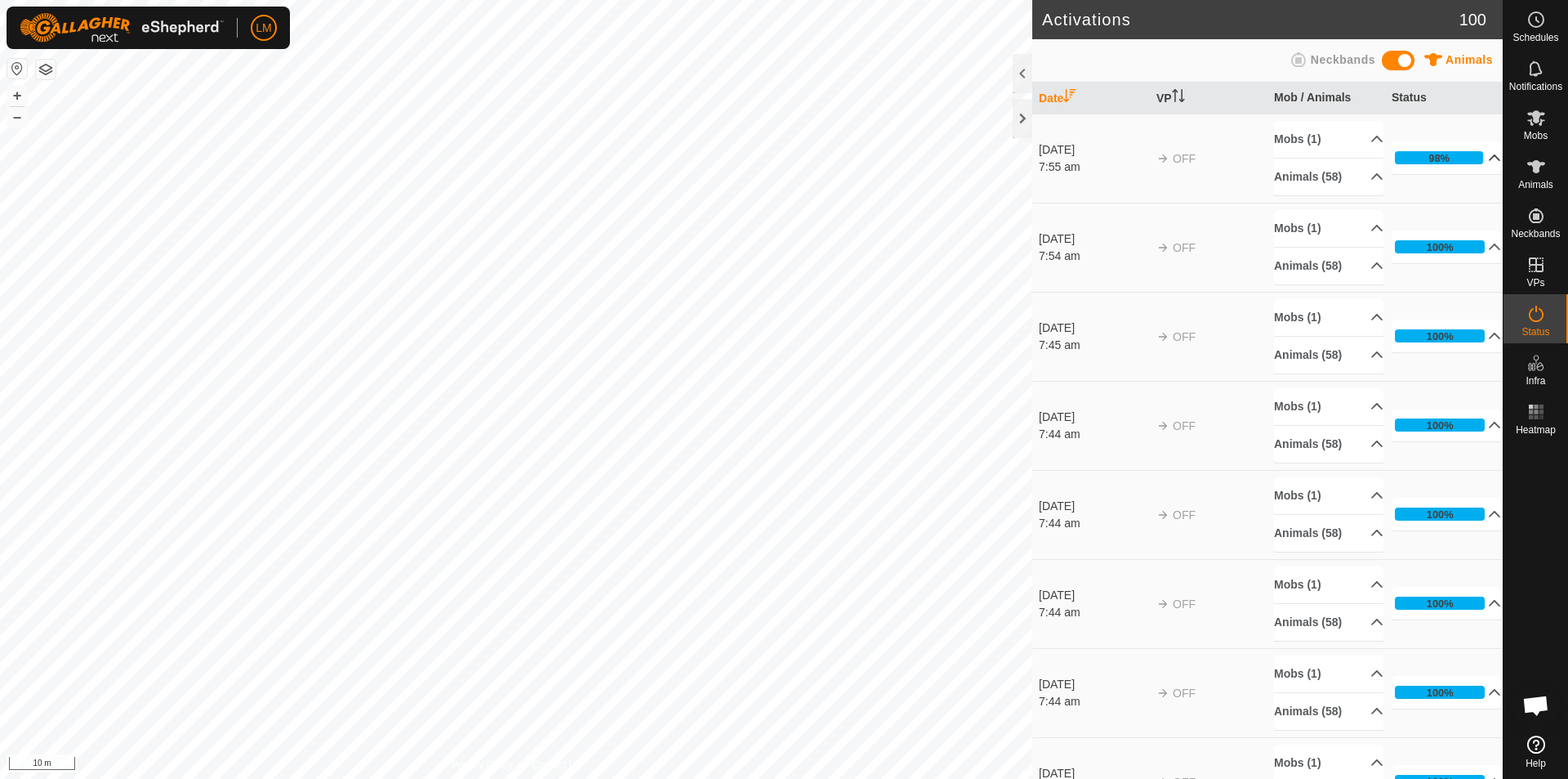
click at [1473, 151] on p-accordion-header "98%" at bounding box center [1447, 158] width 110 height 33
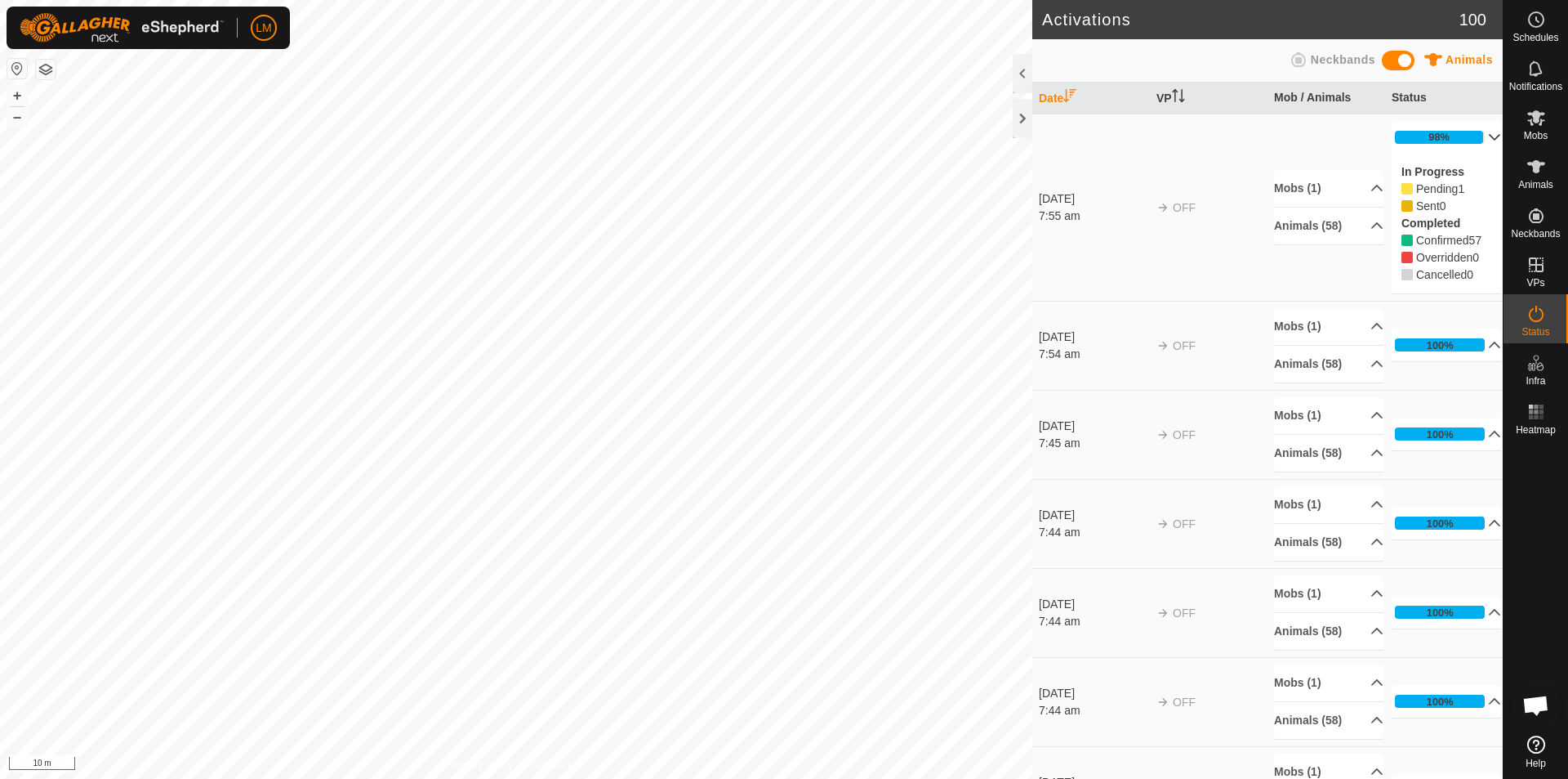
click at [1473, 130] on p-accordion-header "98%" at bounding box center [1447, 137] width 110 height 33
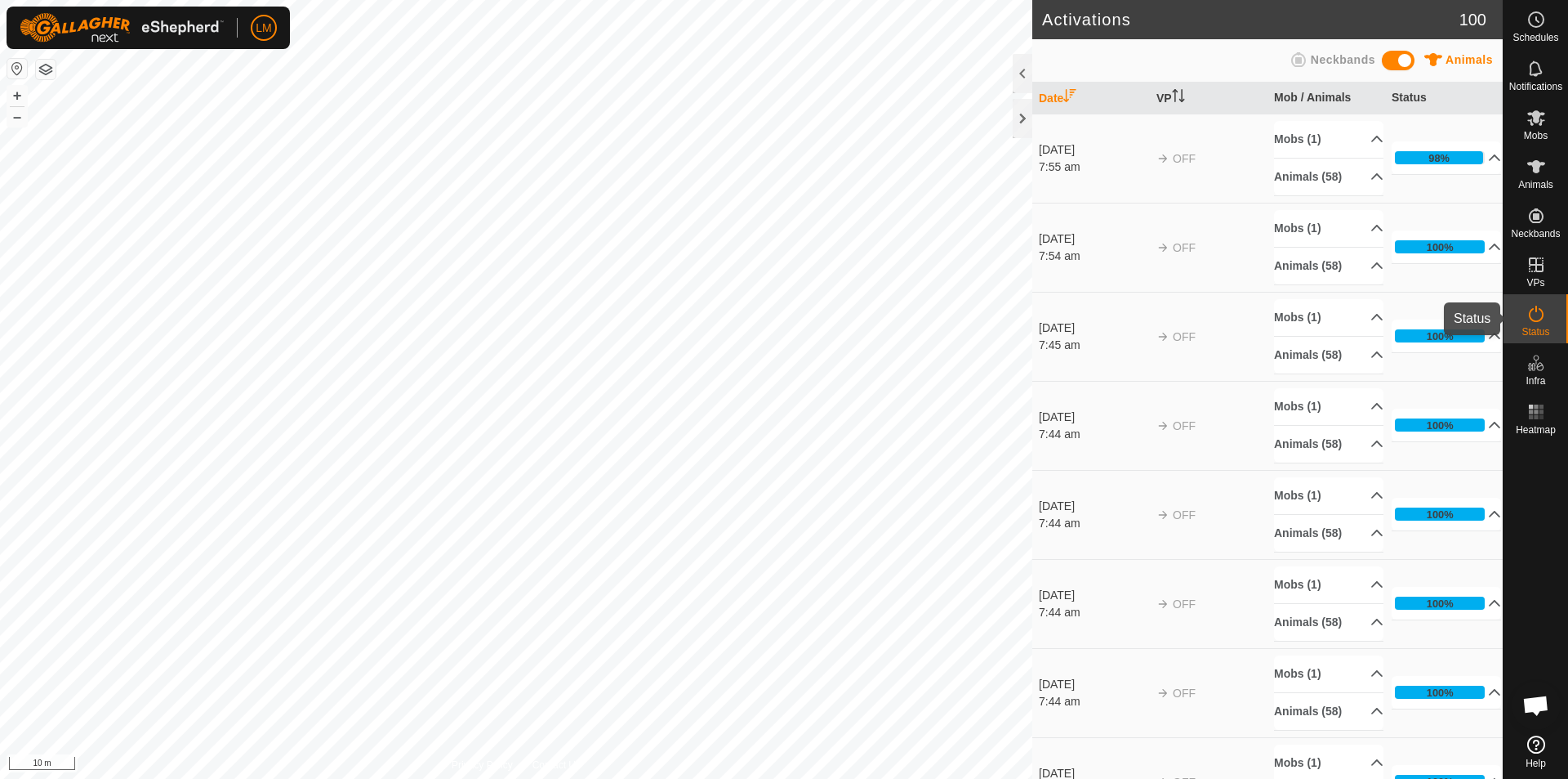
click at [1540, 306] on icon at bounding box center [1536, 313] width 20 height 20
click at [1017, 130] on div at bounding box center [1023, 118] width 20 height 39
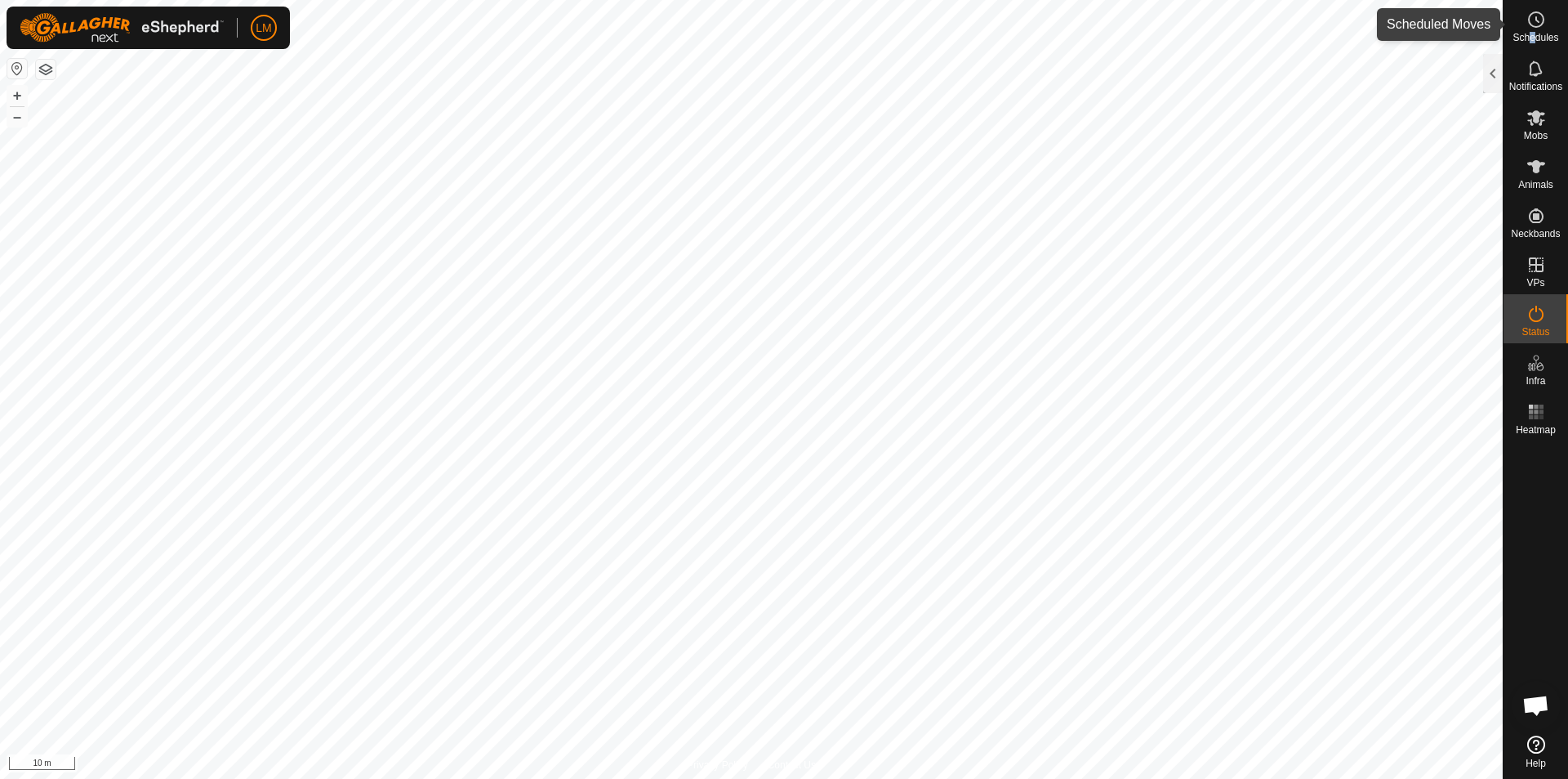
click at [1532, 36] on span "Schedules" at bounding box center [1536, 38] width 45 height 9
click at [1537, 127] on icon at bounding box center [1536, 117] width 20 height 20
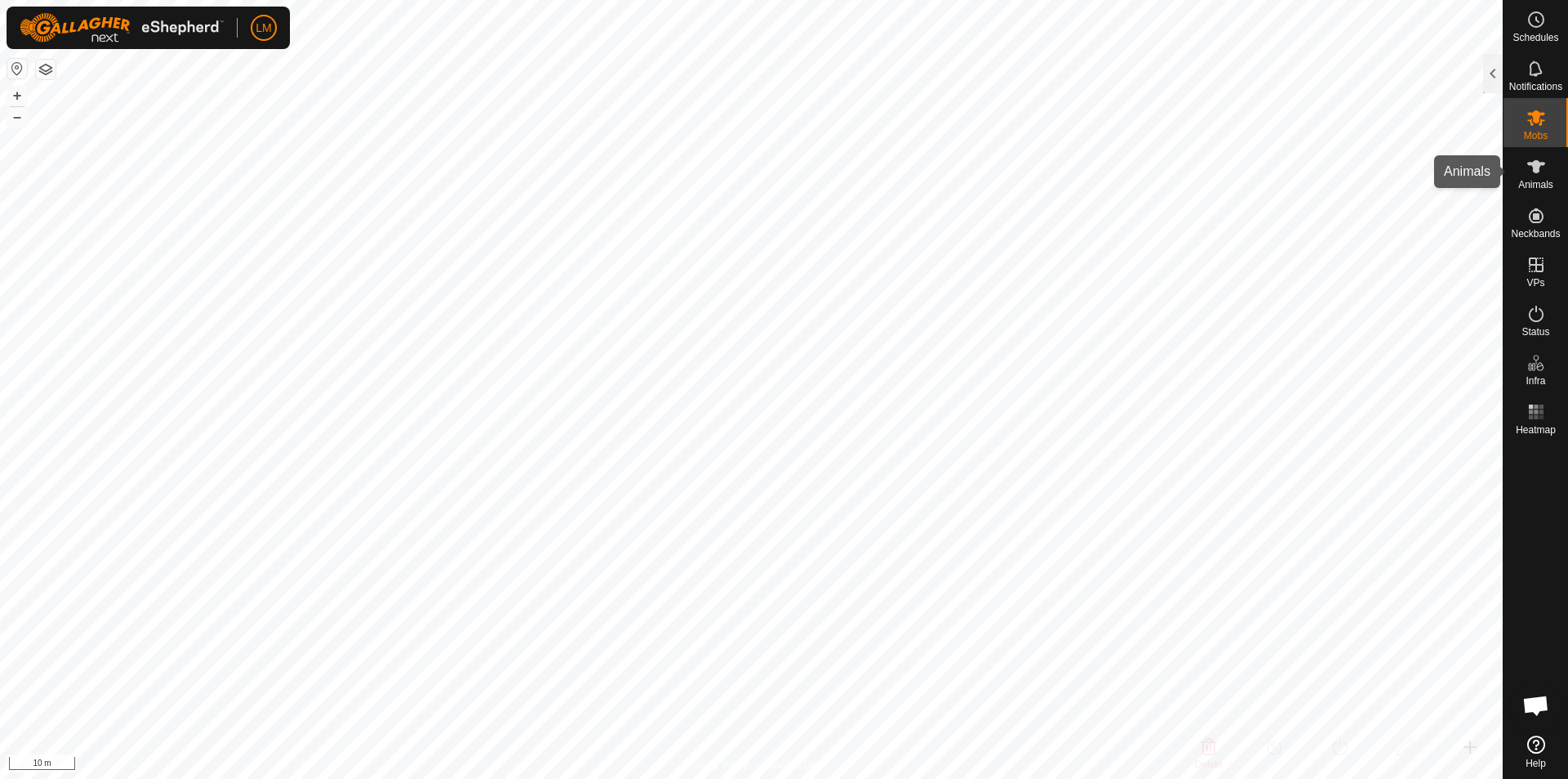
click at [1535, 171] on icon at bounding box center [1536, 166] width 18 height 13
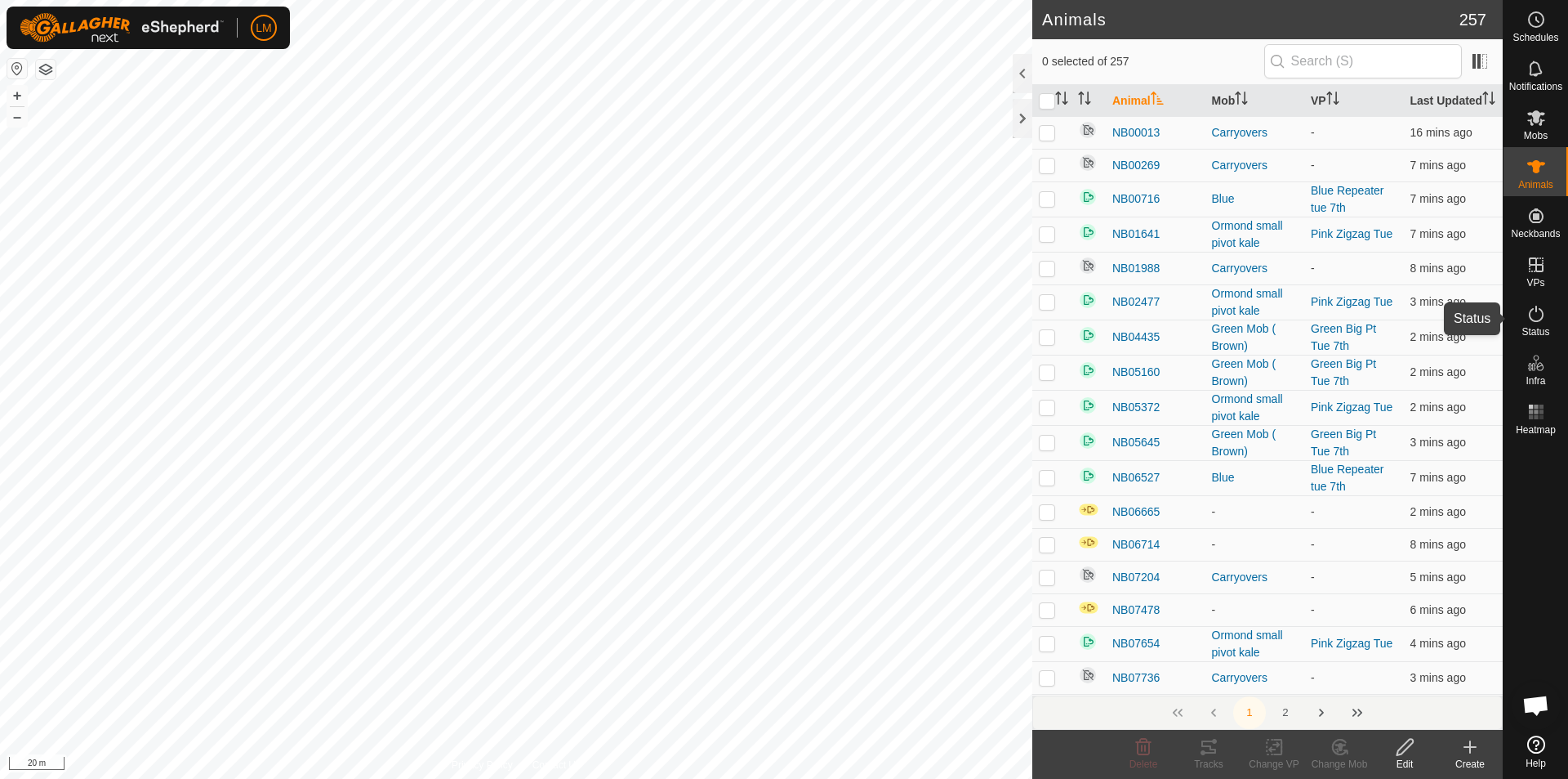
click at [1532, 321] on icon at bounding box center [1536, 313] width 20 height 20
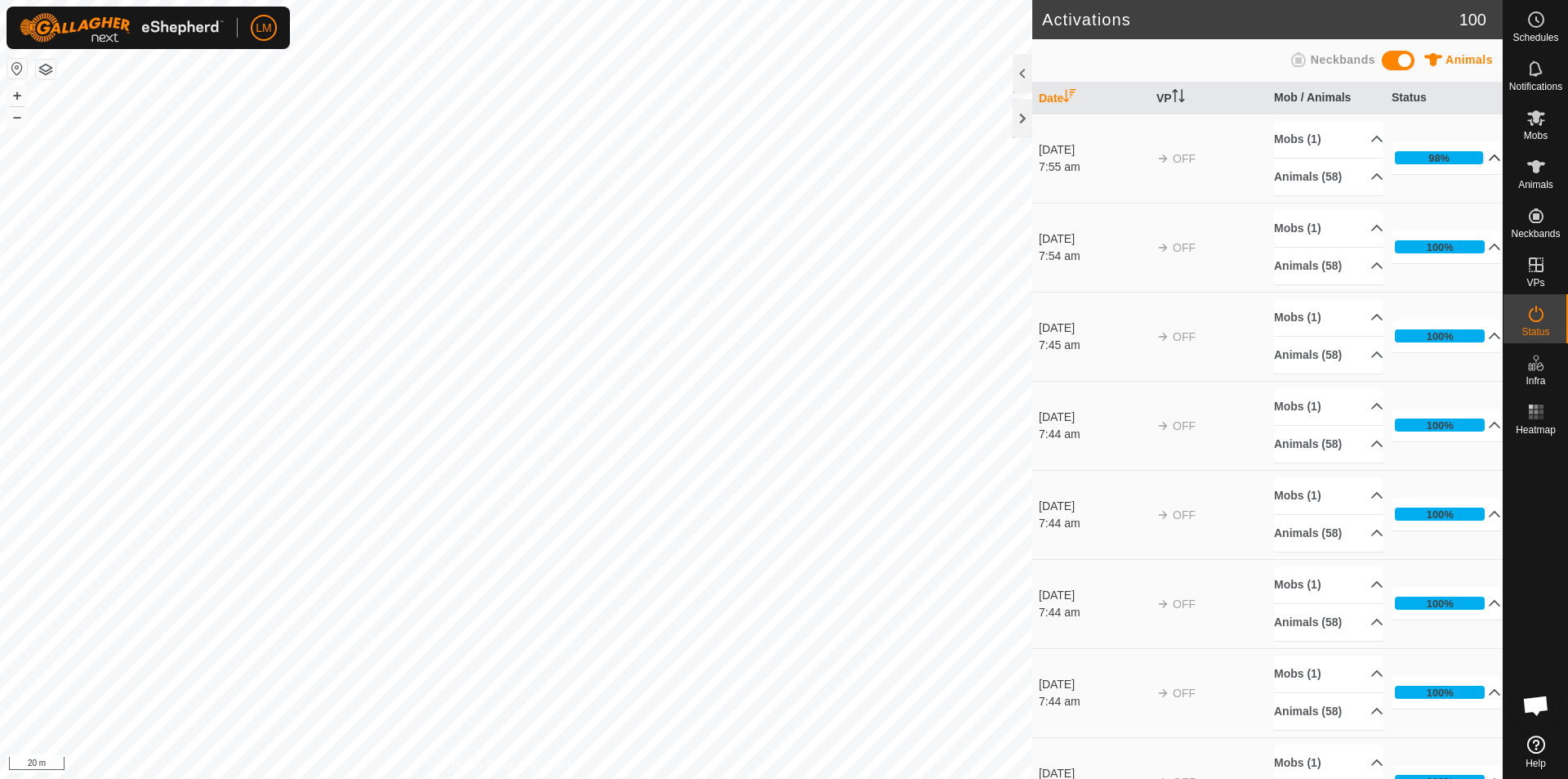
click at [1472, 153] on p-accordion-header "98%" at bounding box center [1447, 158] width 110 height 33
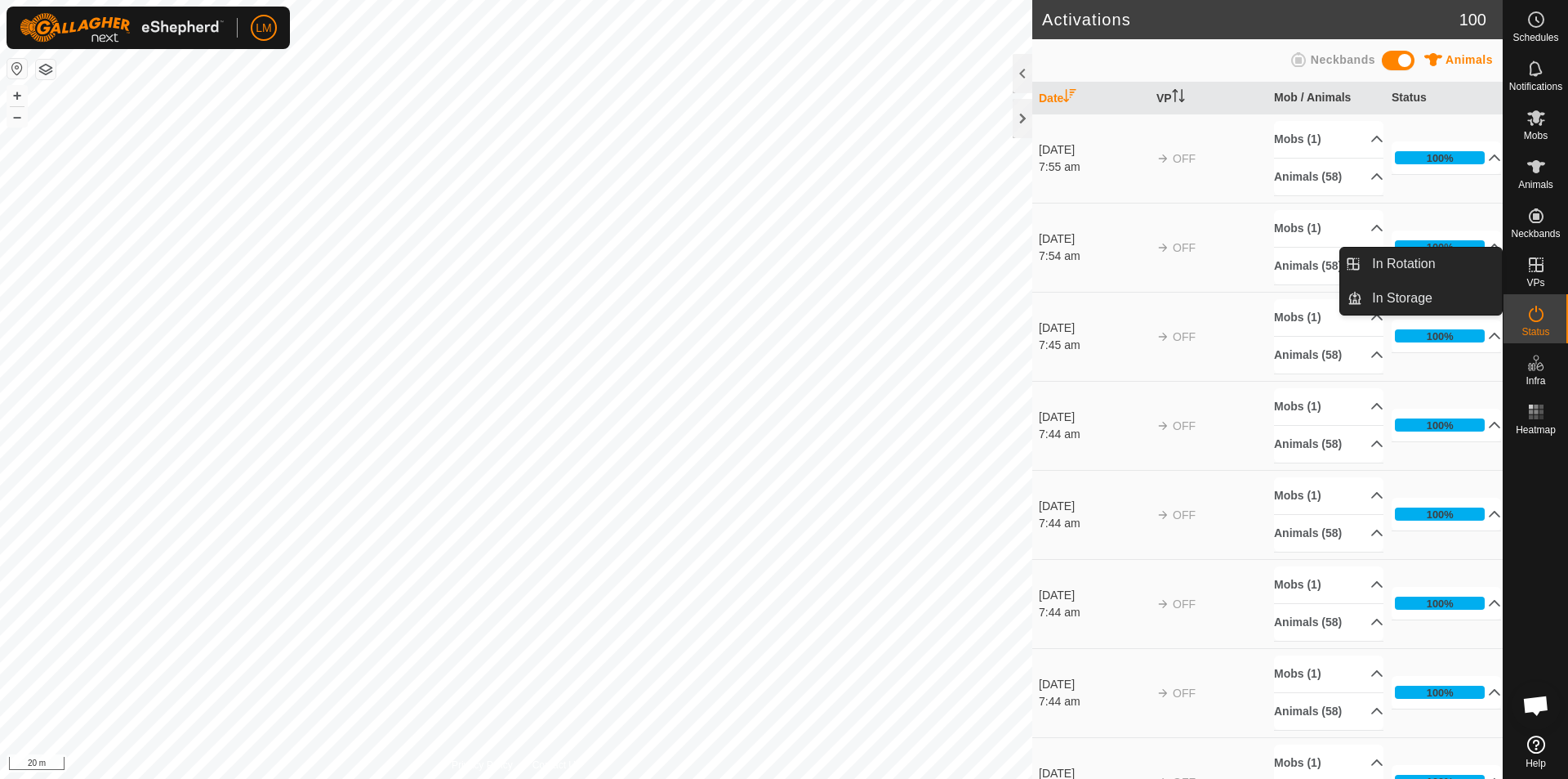
click at [1536, 273] on icon at bounding box center [1536, 265] width 20 height 20
click at [1424, 264] on link "In Rotation" at bounding box center [1433, 264] width 140 height 33
